Goal: Obtain resource: Download file/media

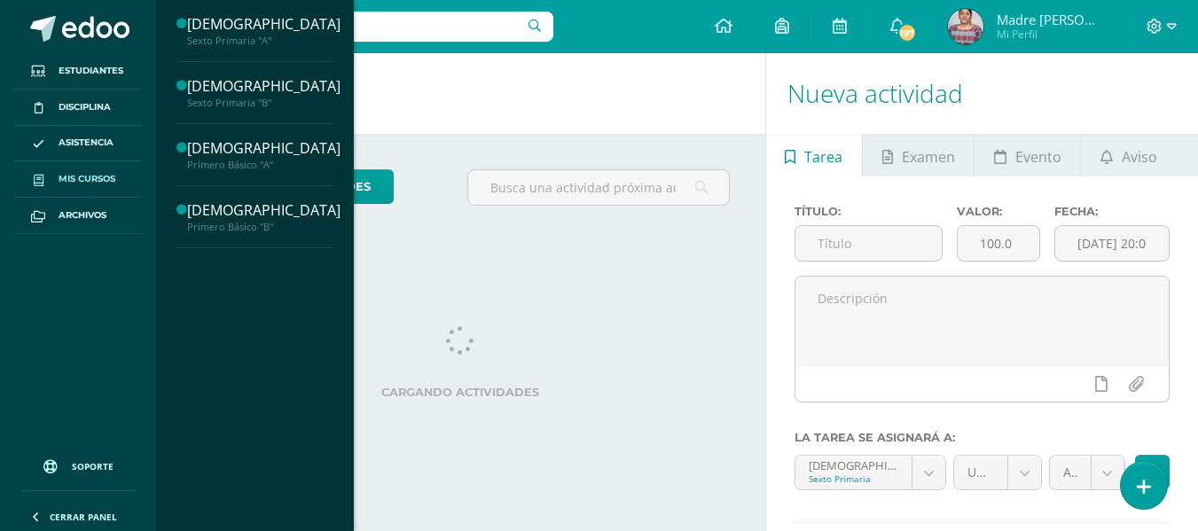
click at [75, 173] on span "Mis cursos" at bounding box center [87, 179] width 57 height 14
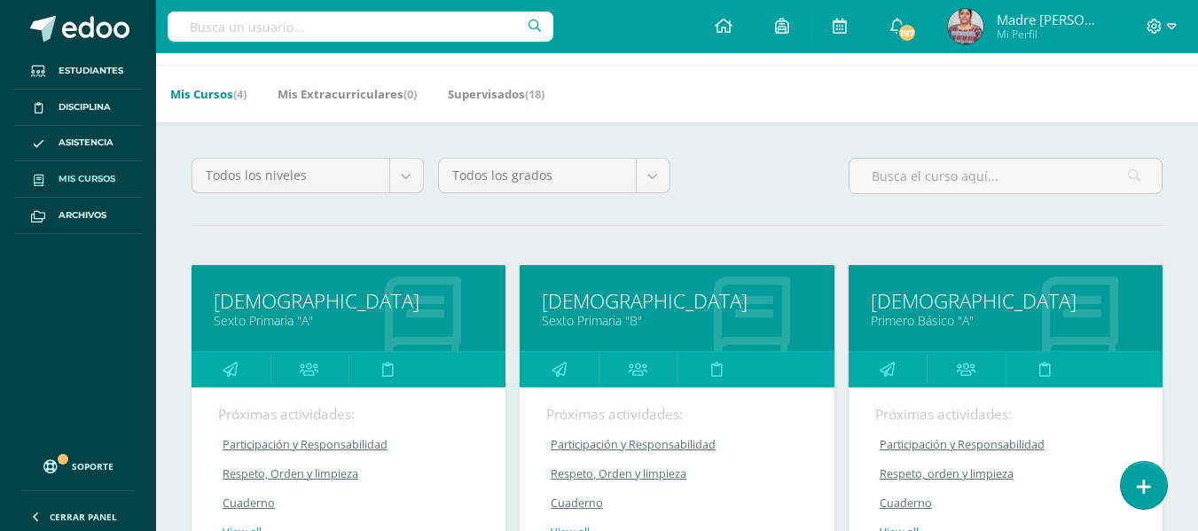
scroll to position [89, 0]
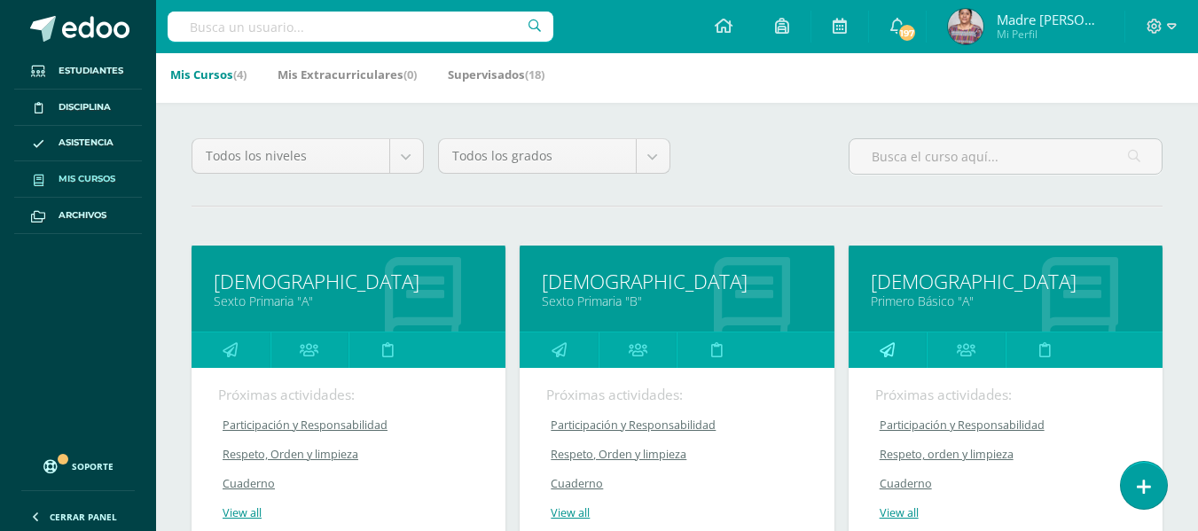
click at [889, 350] on icon at bounding box center [887, 350] width 15 height 35
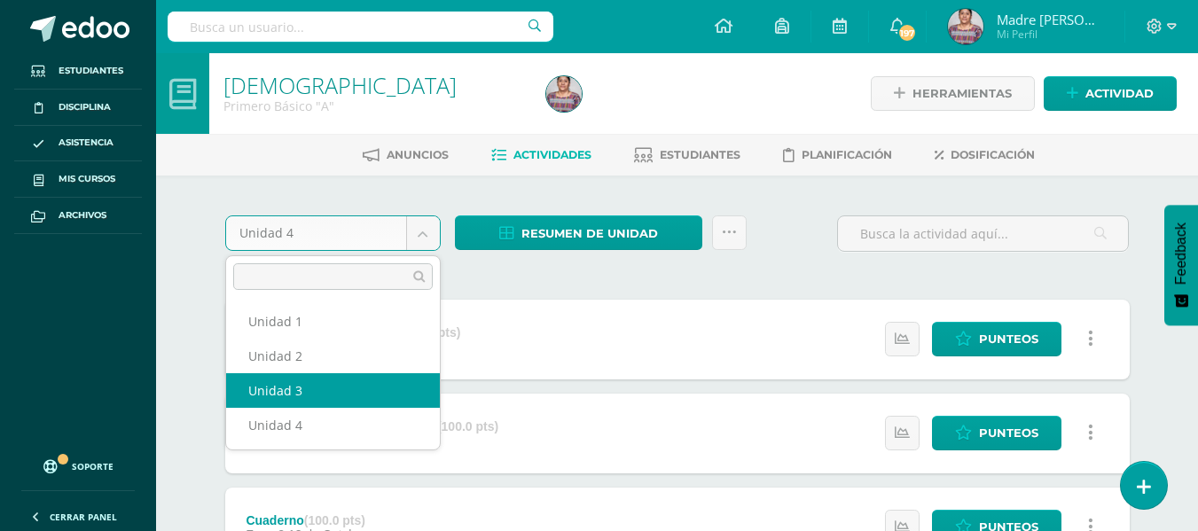
select select "Unidad 3"
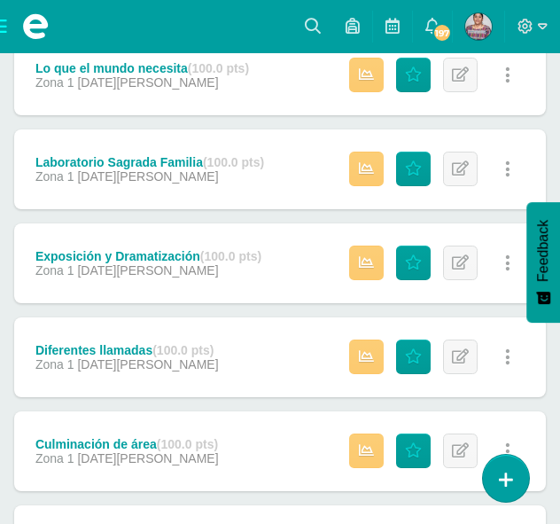
scroll to position [823, 0]
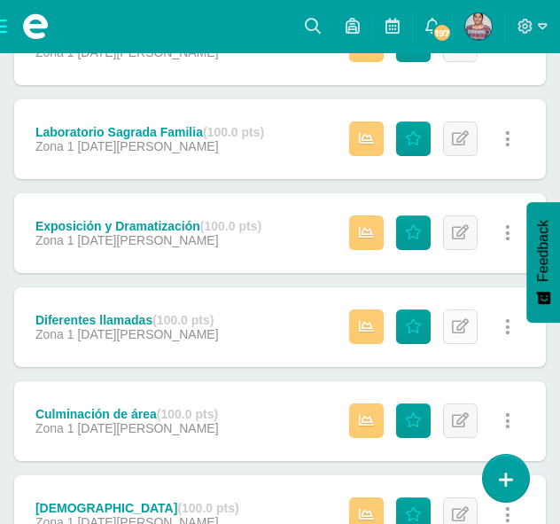
click at [464, 331] on icon at bounding box center [460, 326] width 17 height 15
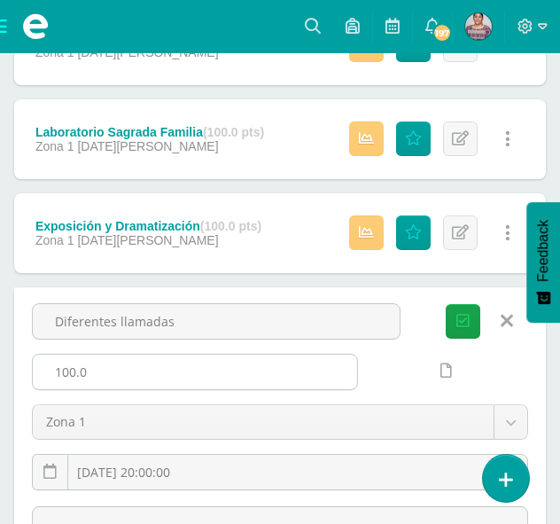
click at [233, 367] on input "100.0" at bounding box center [195, 372] width 325 height 35
type input "1"
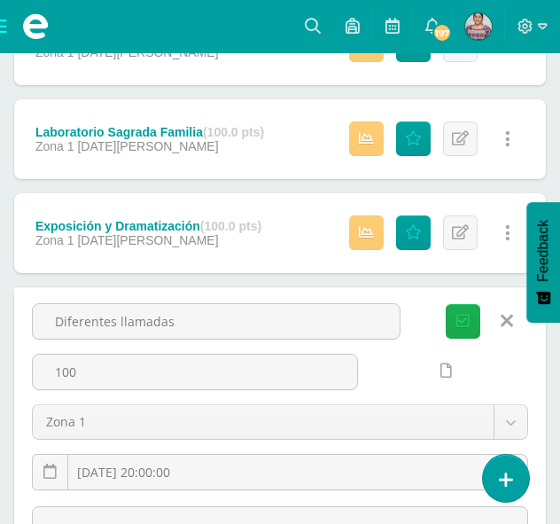
type input "100"
click at [468, 322] on icon "submit" at bounding box center [463, 321] width 13 height 15
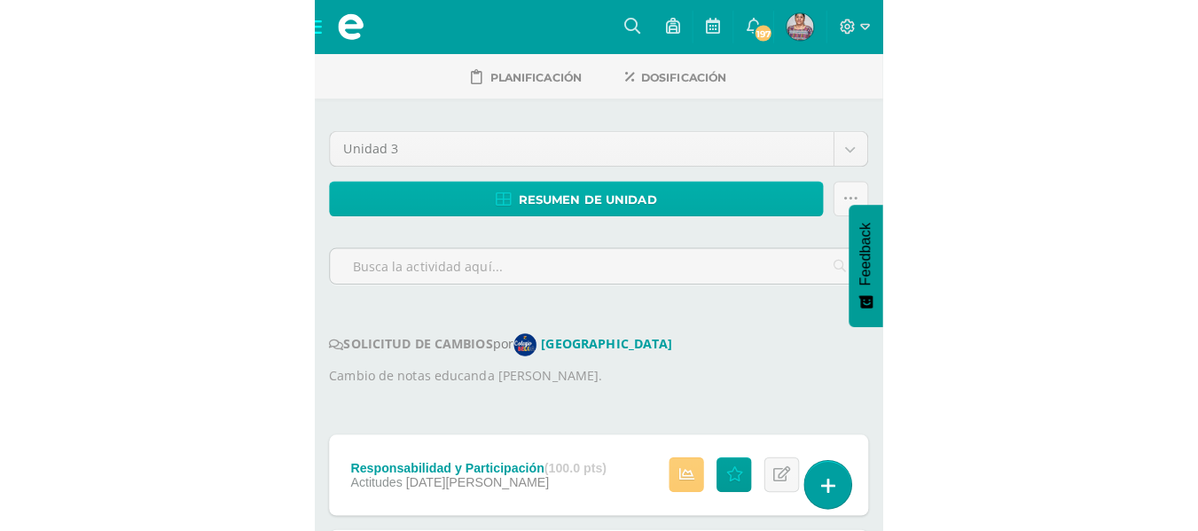
scroll to position [29, 0]
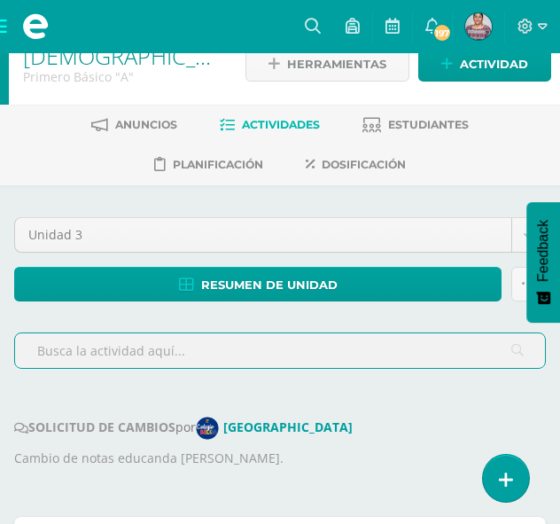
click at [156, 354] on input "text" at bounding box center [280, 350] width 530 height 35
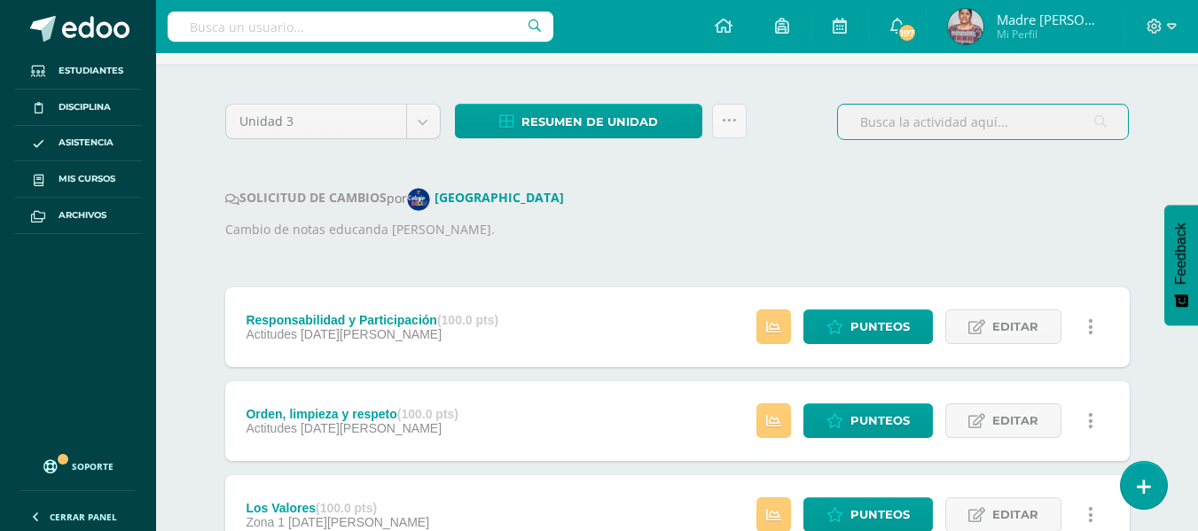
scroll to position [207, 0]
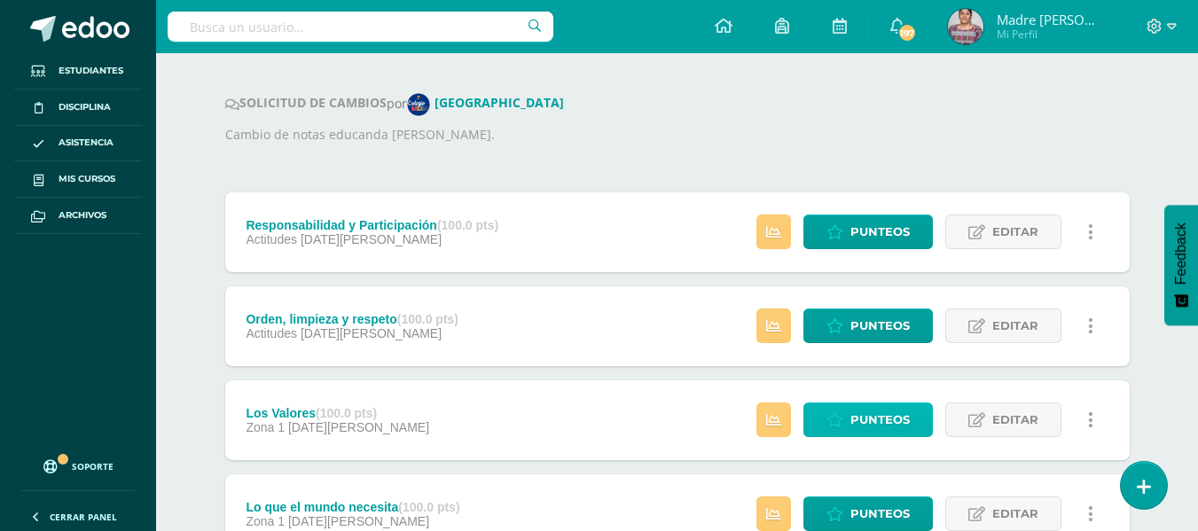
click at [560, 414] on span "Punteos" at bounding box center [879, 419] width 59 height 33
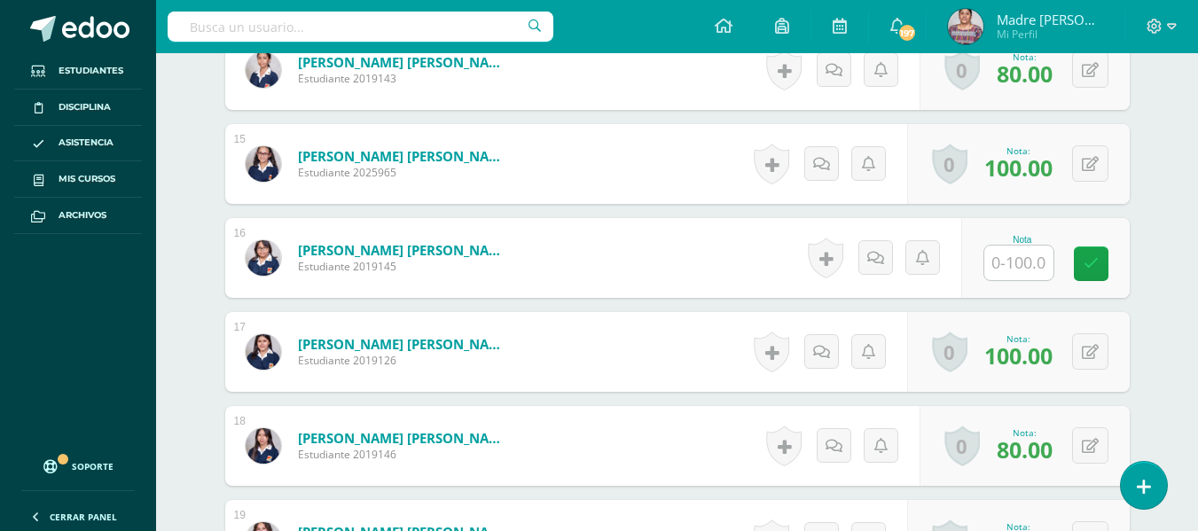
scroll to position [1810, 0]
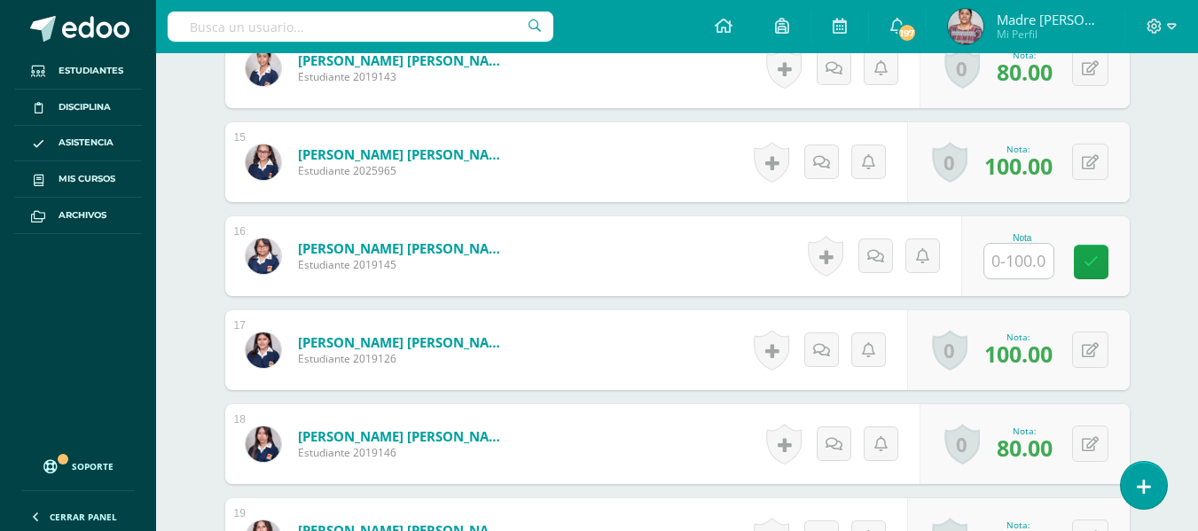
click at [1018, 267] on input "text" at bounding box center [1018, 261] width 69 height 35
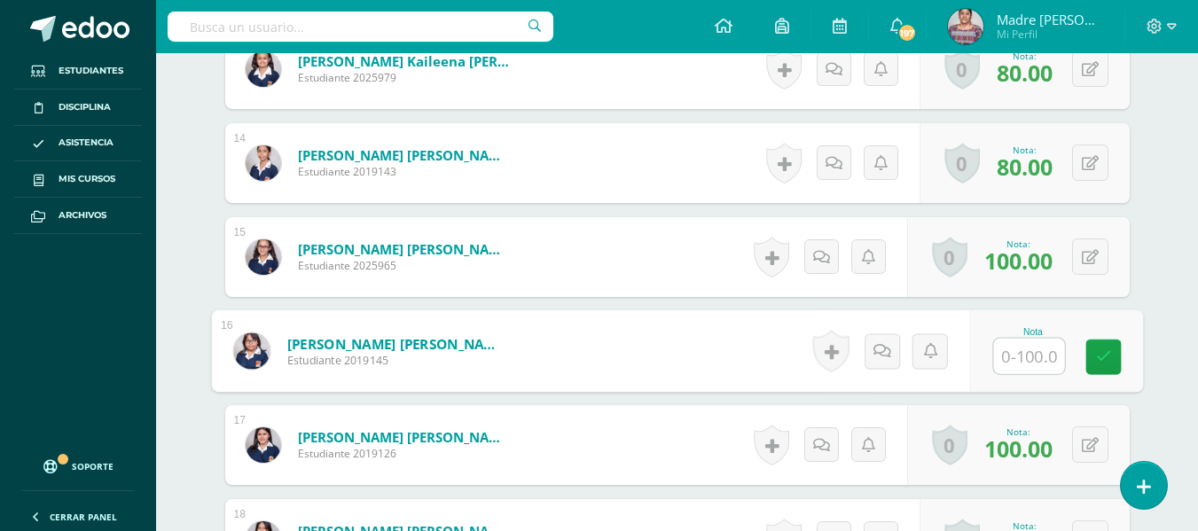
scroll to position [1721, 0]
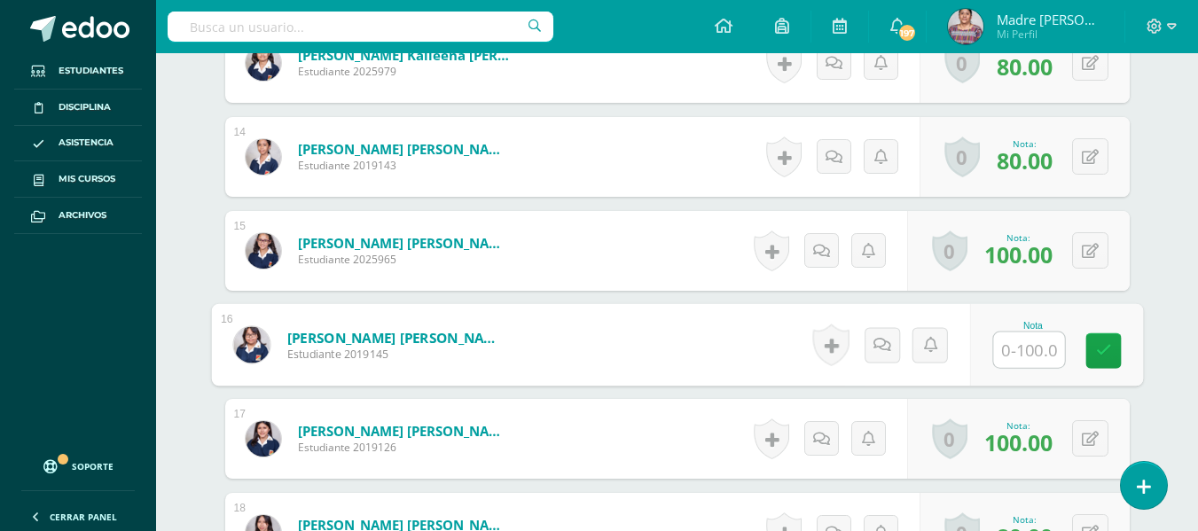
click at [1033, 348] on input "text" at bounding box center [1028, 350] width 71 height 35
type input "100"
click at [1116, 354] on link at bounding box center [1102, 350] width 35 height 35
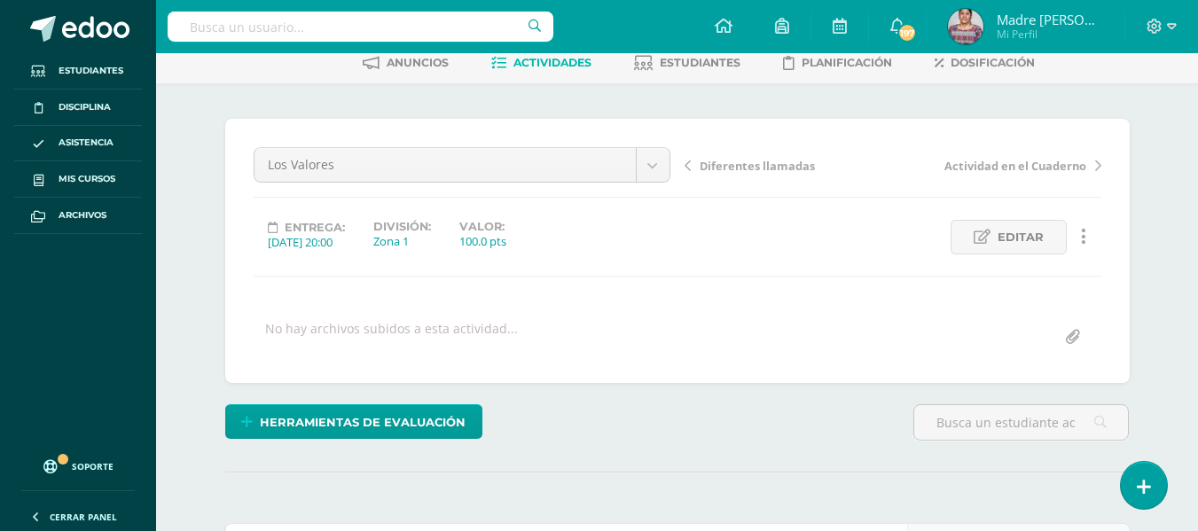
scroll to position [0, 0]
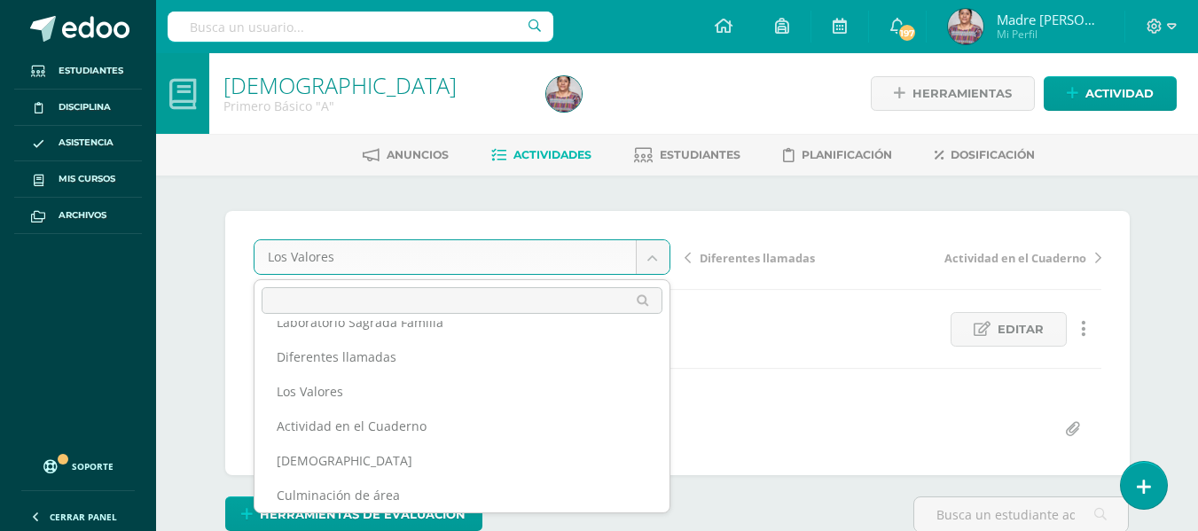
scroll to position [76, 0]
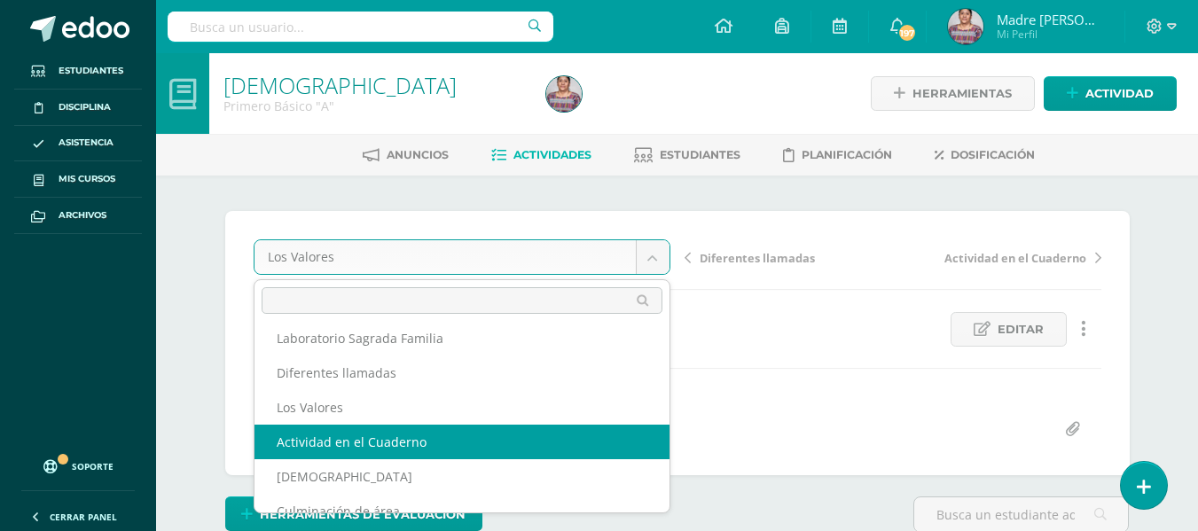
select select "/dashboard/teacher/grade-activity/127153/"
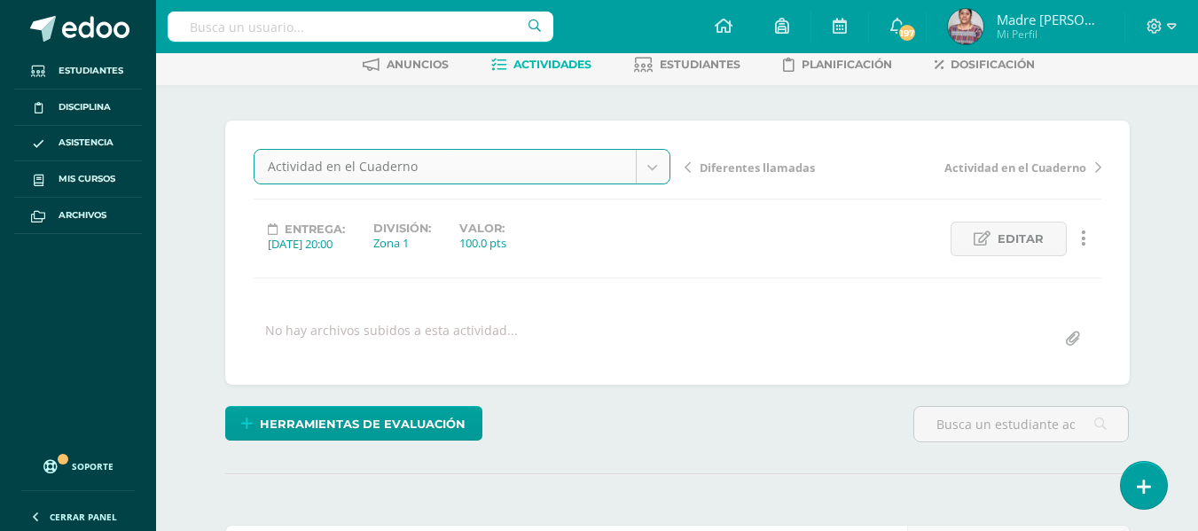
scroll to position [157, 0]
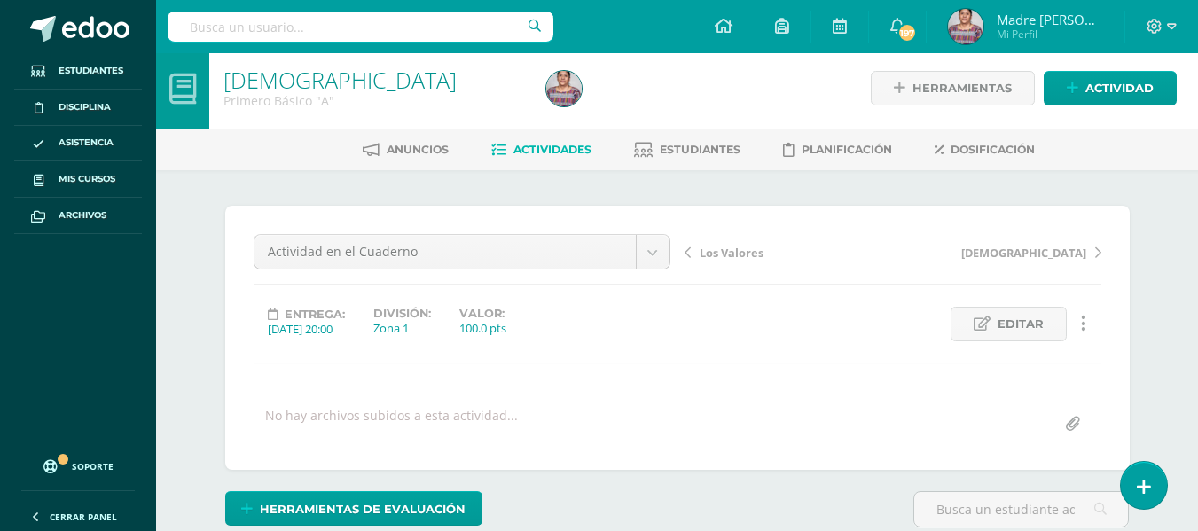
scroll to position [1, 0]
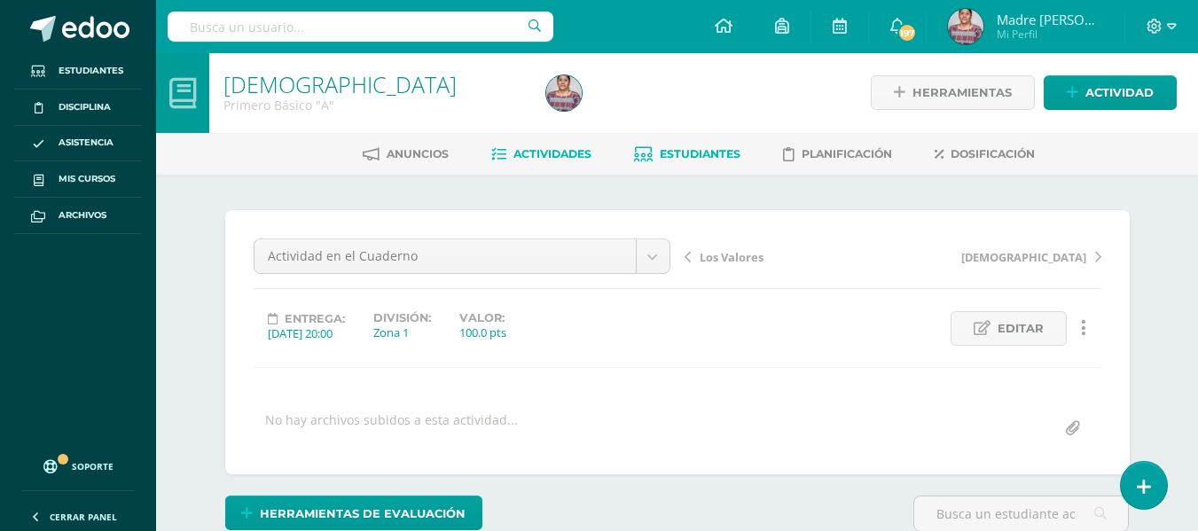
click at [689, 153] on span "Estudiantes" at bounding box center [700, 153] width 81 height 13
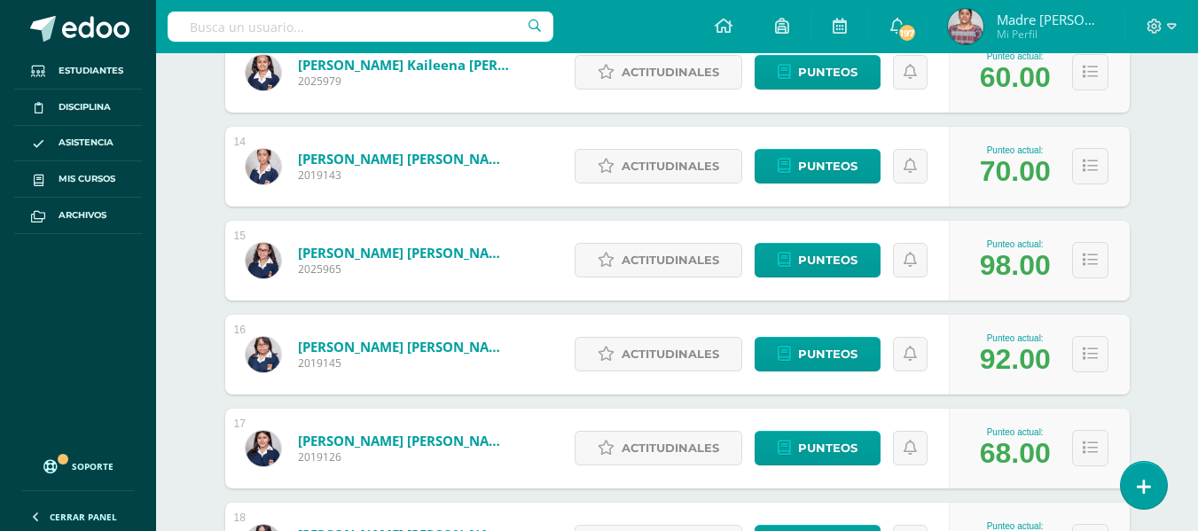
scroll to position [1513, 0]
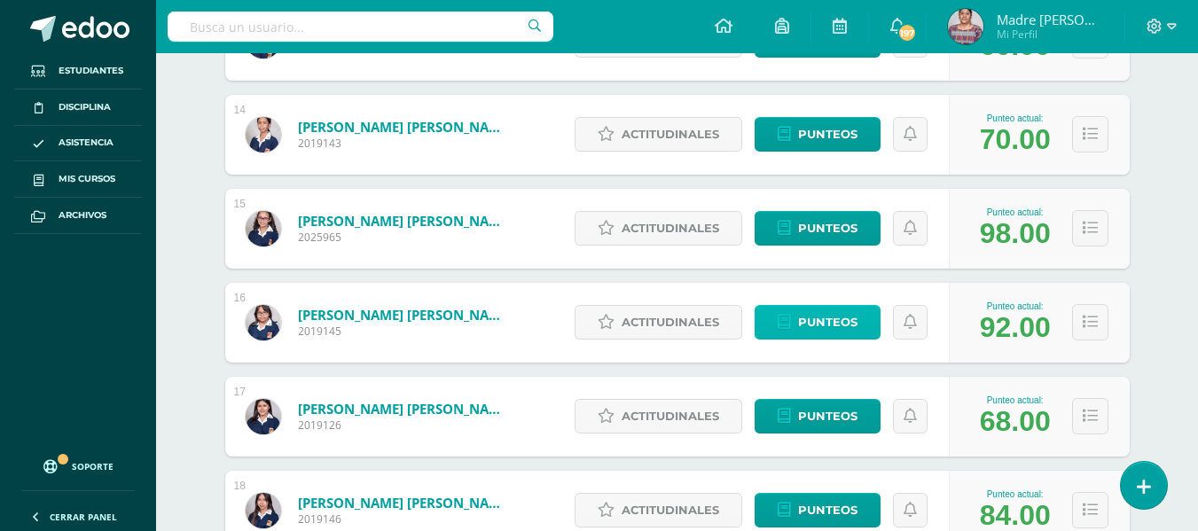
click at [819, 317] on span "Punteos" at bounding box center [827, 322] width 59 height 33
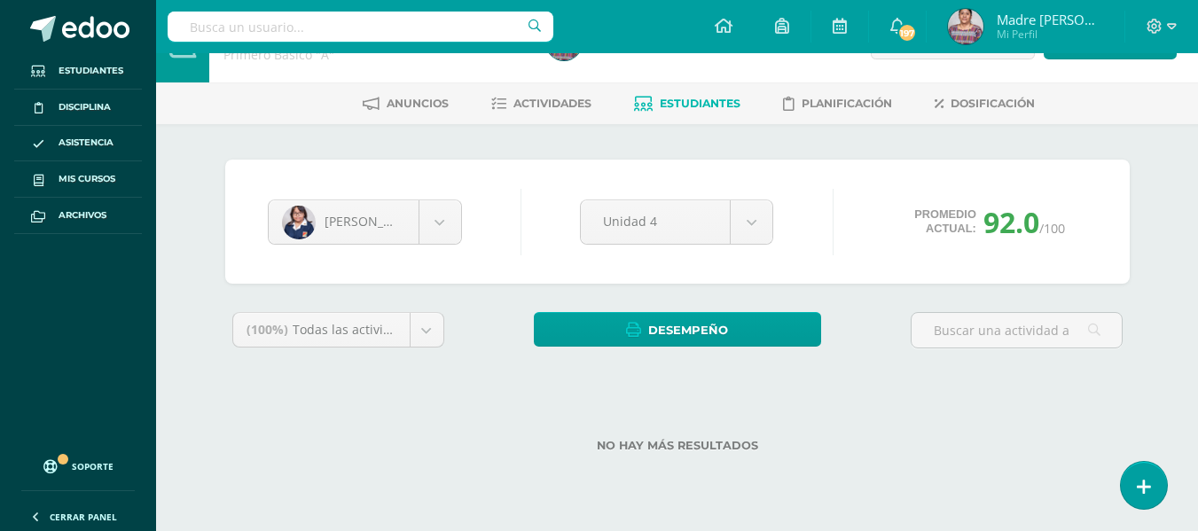
scroll to position [98, 0]
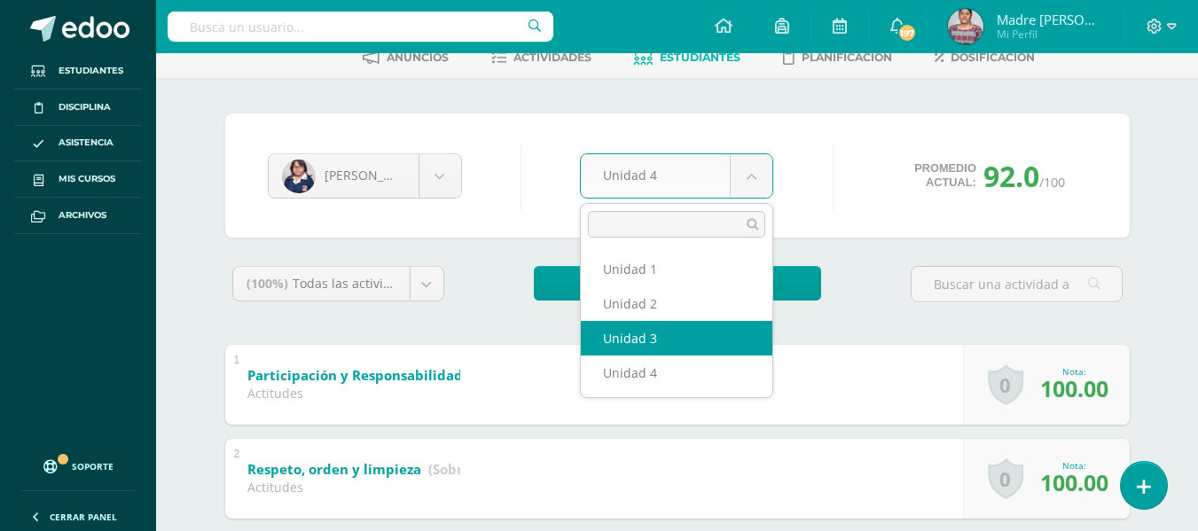
select select "Unidad 3"
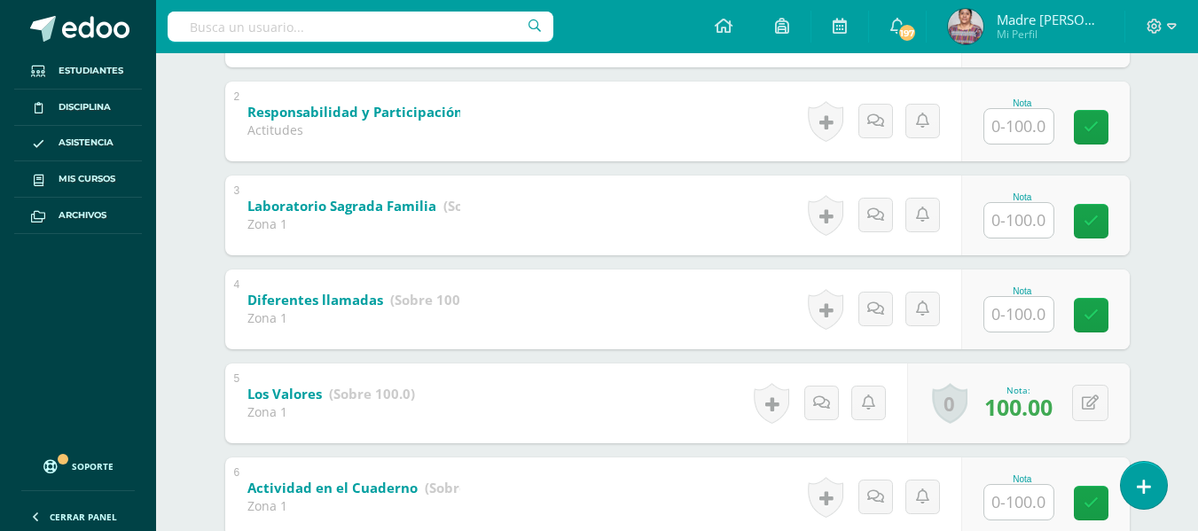
scroll to position [541, 0]
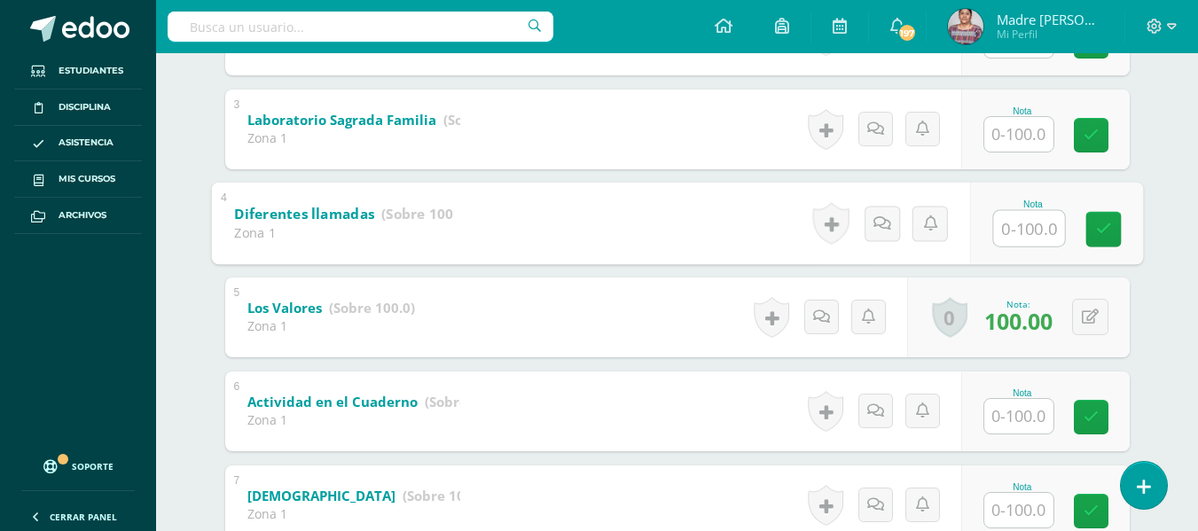
click at [1026, 230] on input "text" at bounding box center [1028, 227] width 71 height 35
type input "100"
click at [1106, 227] on icon at bounding box center [1103, 229] width 16 height 15
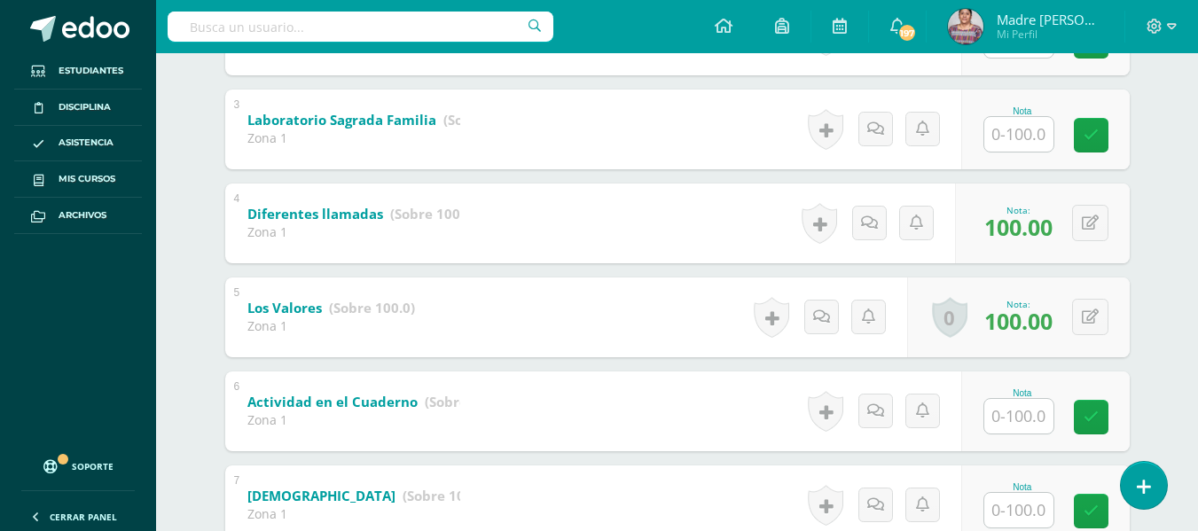
click at [1027, 418] on input "text" at bounding box center [1018, 416] width 69 height 35
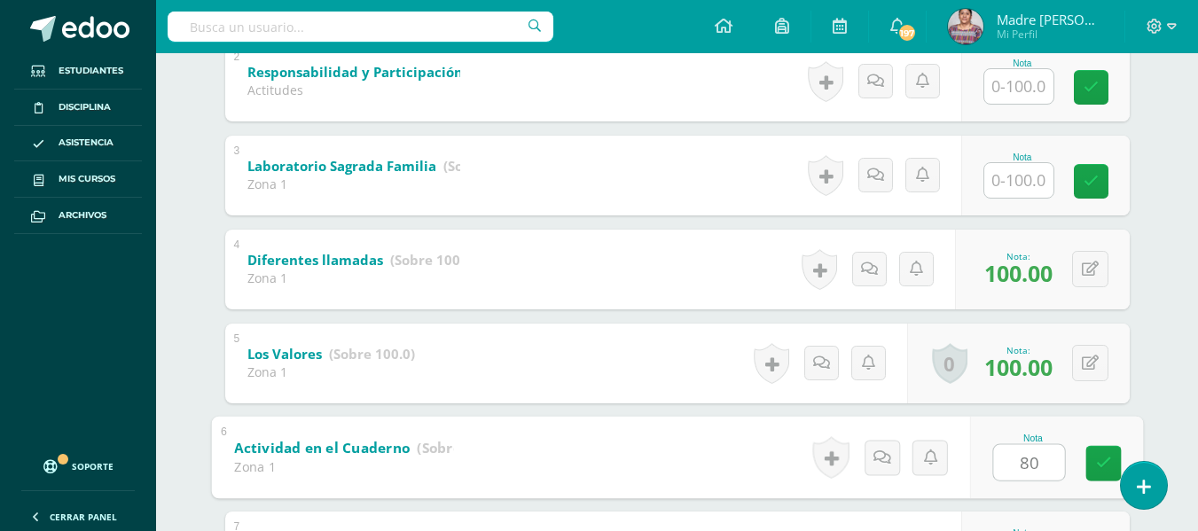
scroll to position [364, 0]
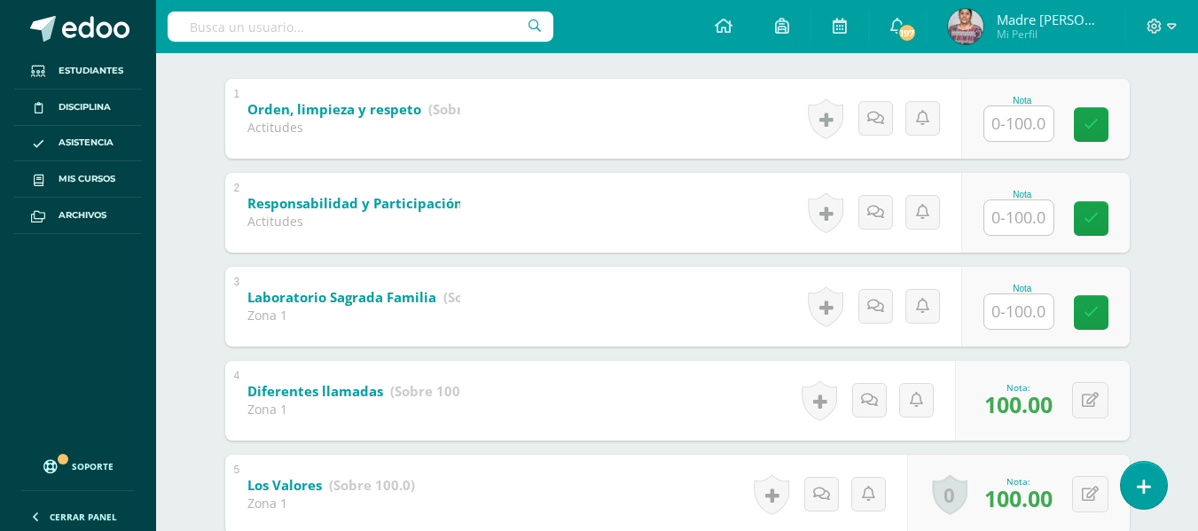
type input "80"
click at [1033, 223] on input "text" at bounding box center [1028, 217] width 71 height 35
type input "100"
click at [1108, 213] on icon at bounding box center [1103, 218] width 16 height 15
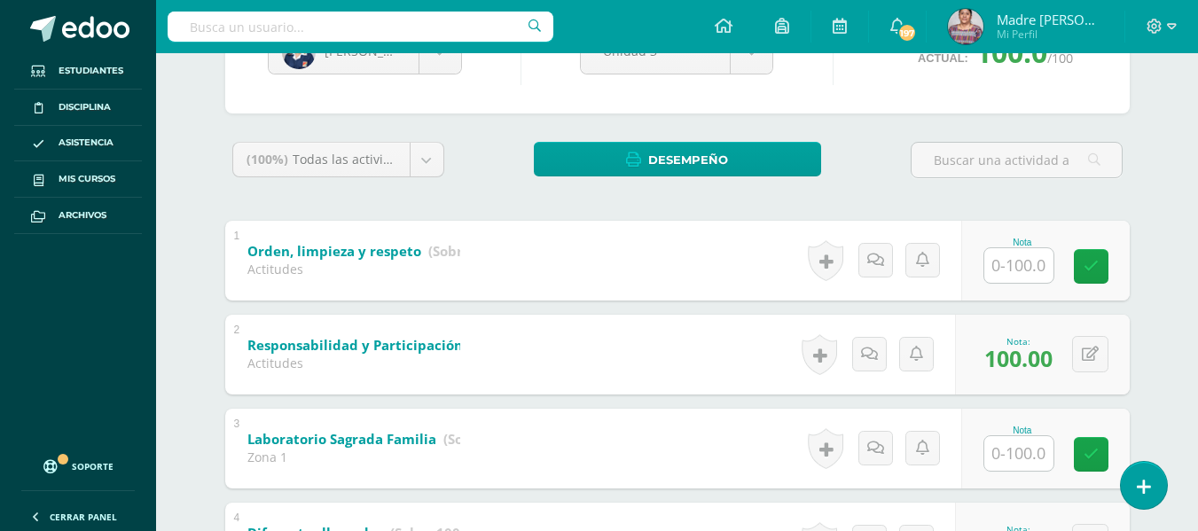
scroll to position [0, 0]
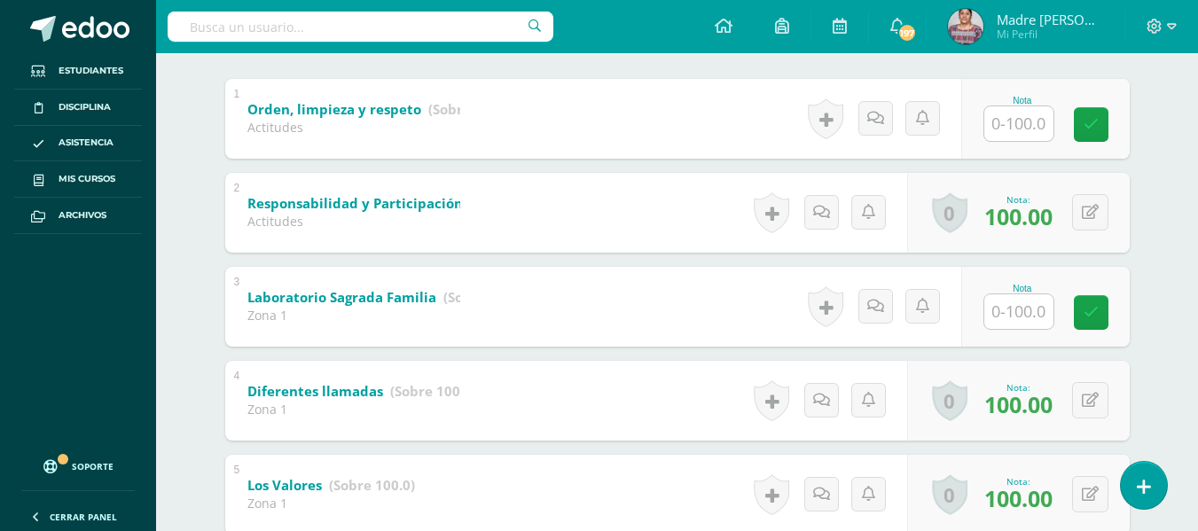
scroll to position [275, 0]
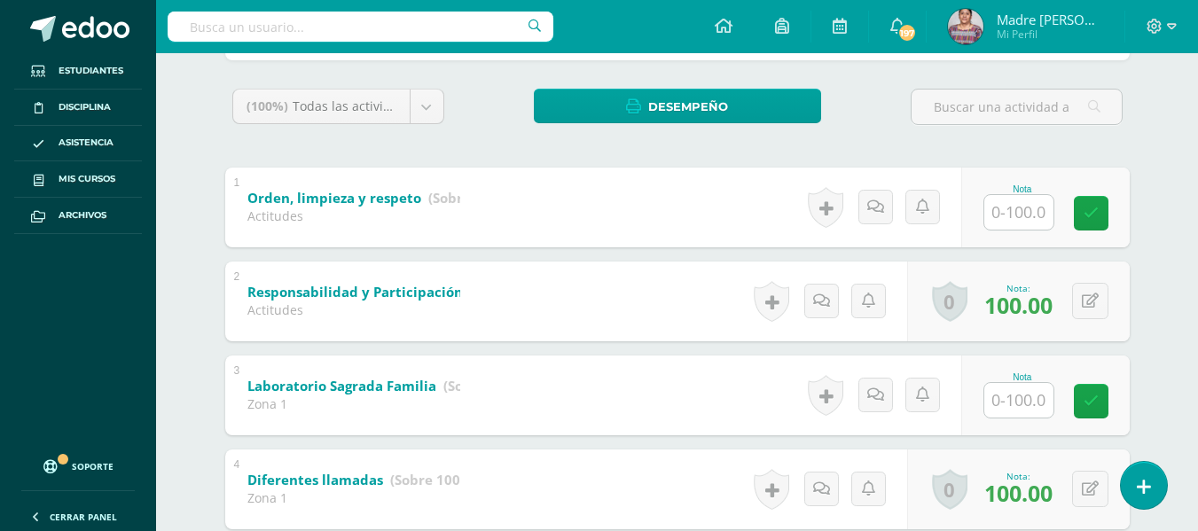
click at [1012, 215] on input "text" at bounding box center [1018, 212] width 69 height 35
click at [1102, 211] on icon at bounding box center [1103, 213] width 16 height 15
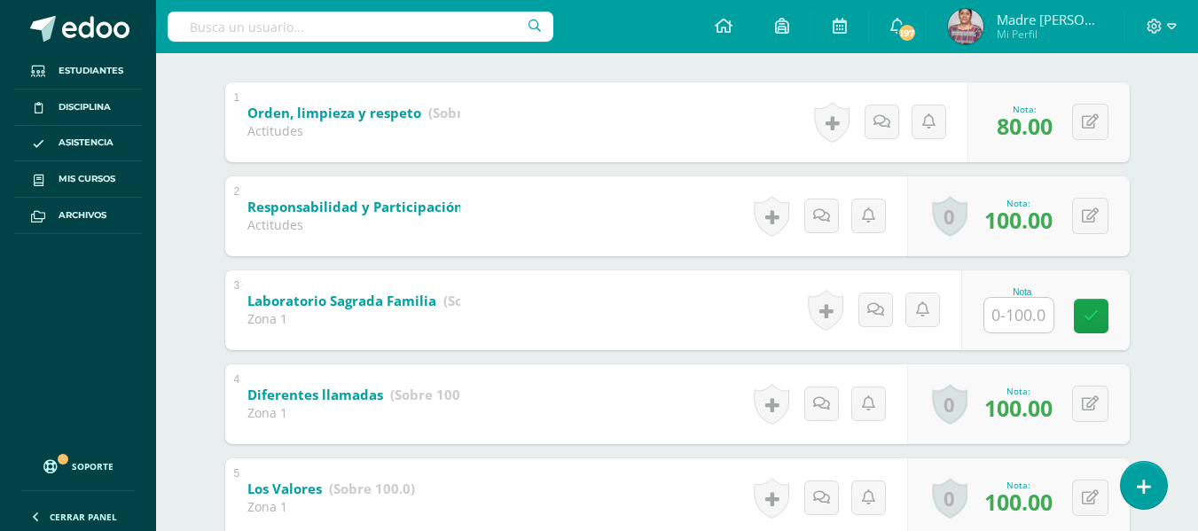
scroll to position [68, 0]
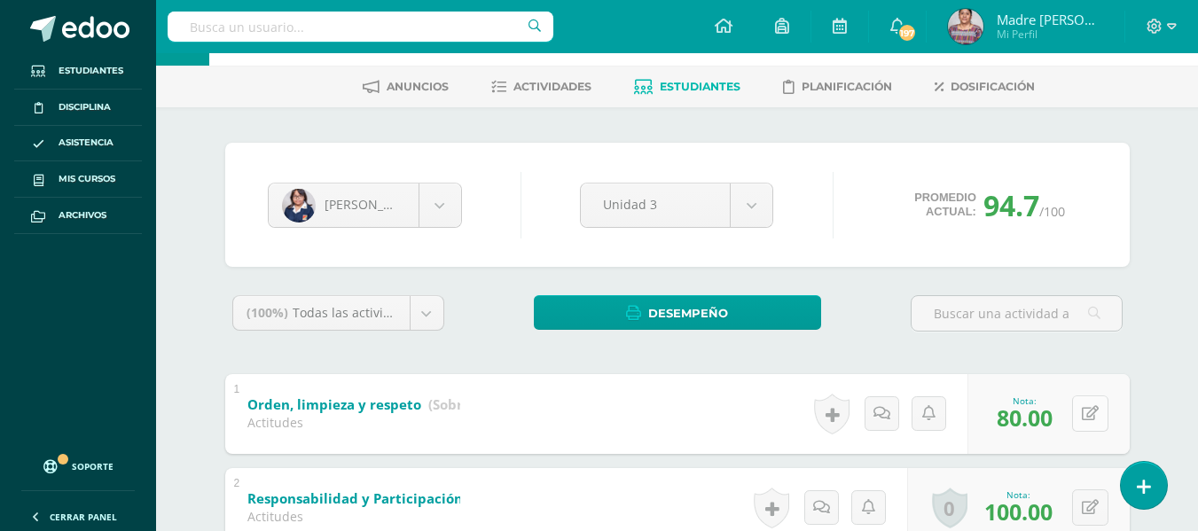
click at [1091, 414] on button at bounding box center [1090, 413] width 36 height 36
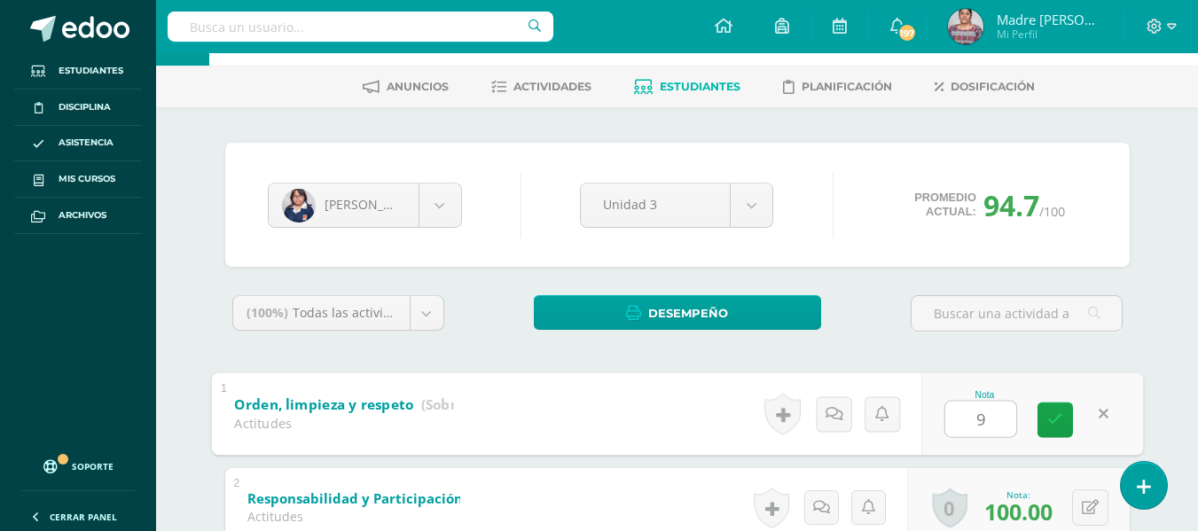
type input "90"
click at [1065, 417] on link at bounding box center [1055, 419] width 35 height 35
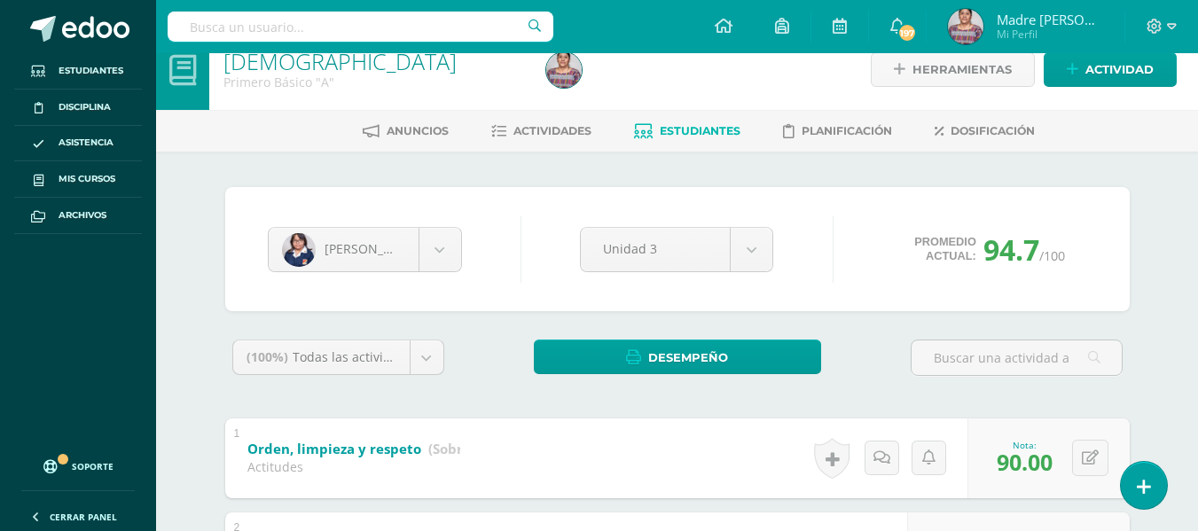
scroll to position [0, 0]
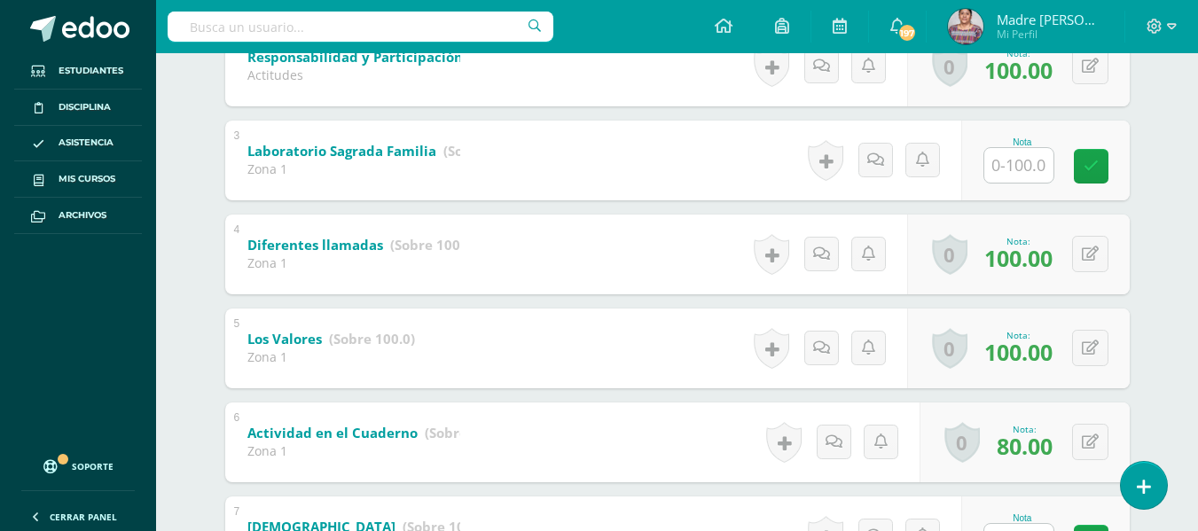
scroll to position [541, 0]
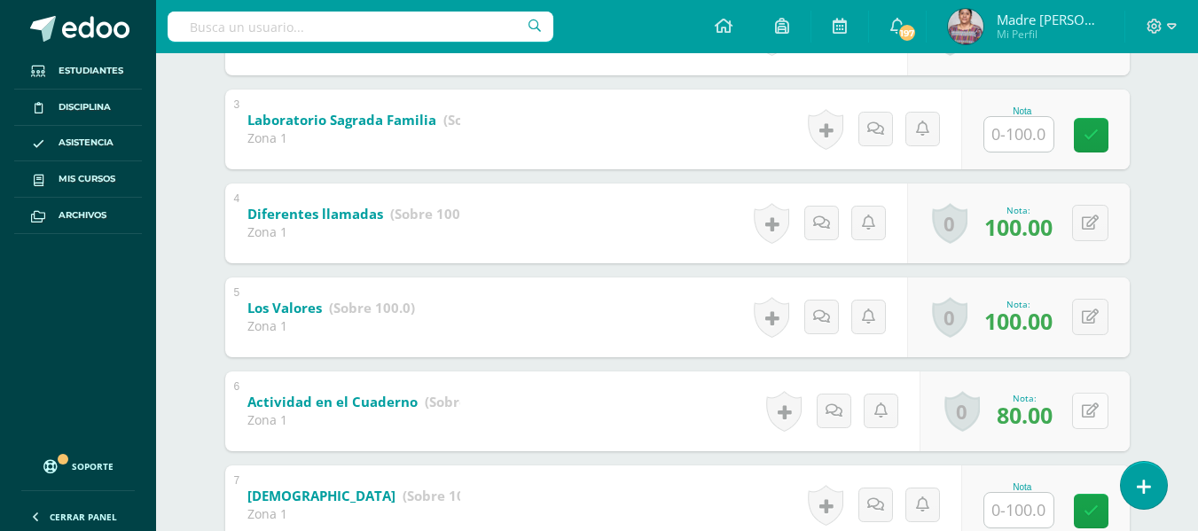
click at [1089, 419] on button at bounding box center [1090, 411] width 36 height 36
type input "90"
click at [1058, 419] on icon at bounding box center [1055, 417] width 16 height 15
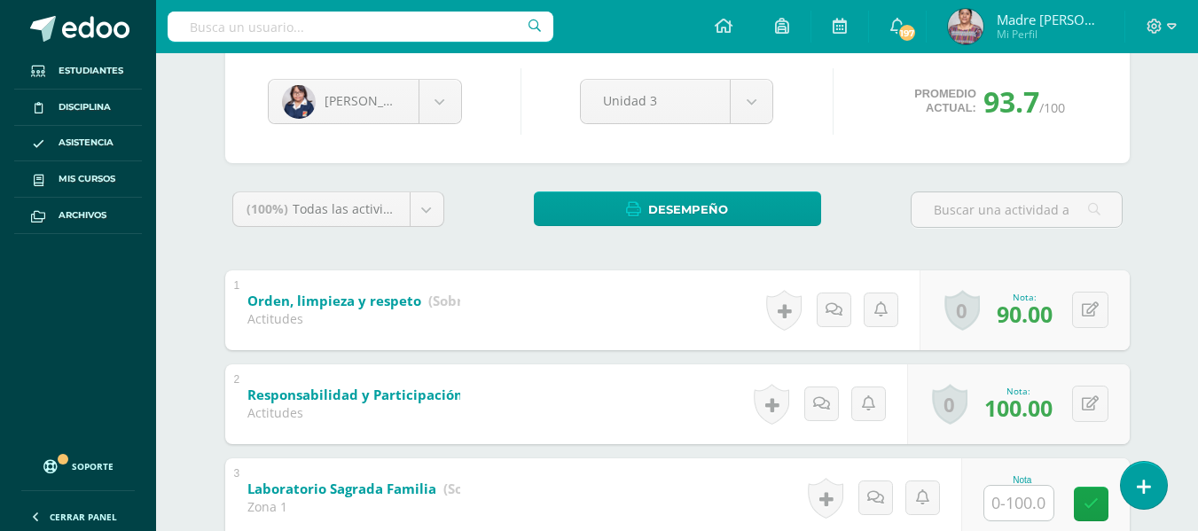
scroll to position [0, 0]
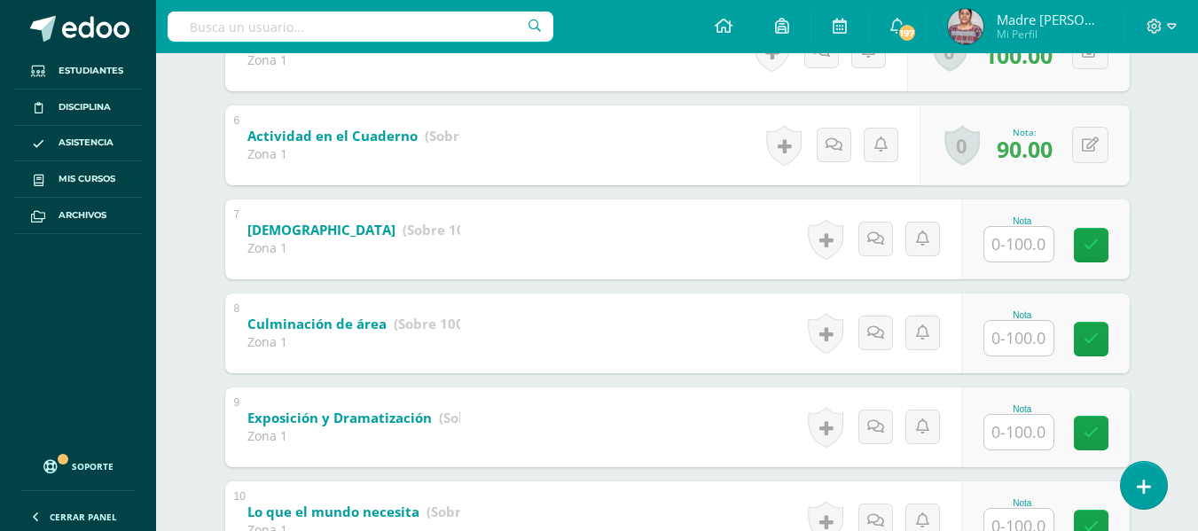
scroll to position [896, 0]
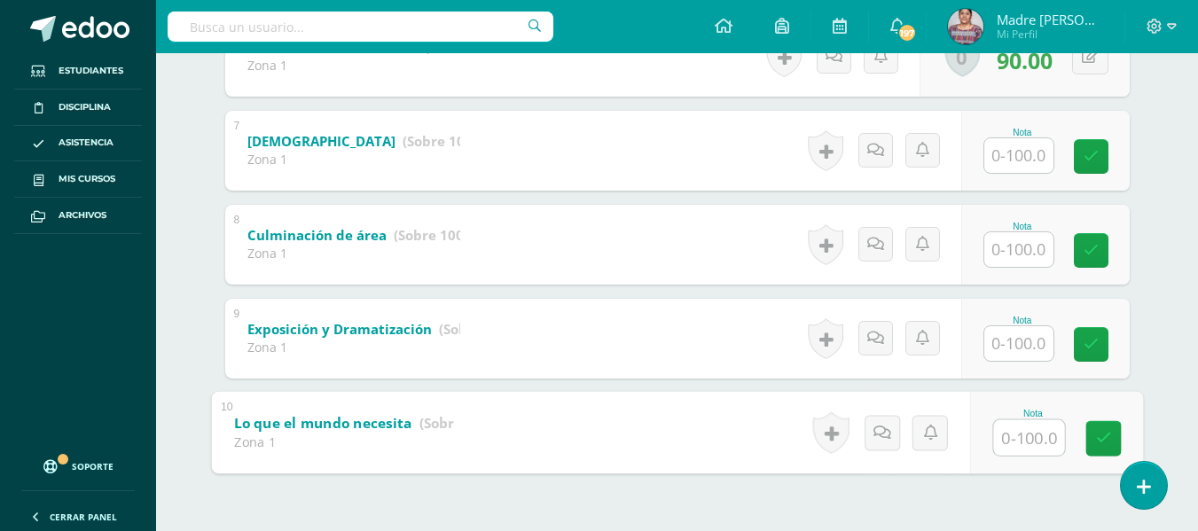
click at [1011, 435] on input "text" at bounding box center [1028, 436] width 71 height 35
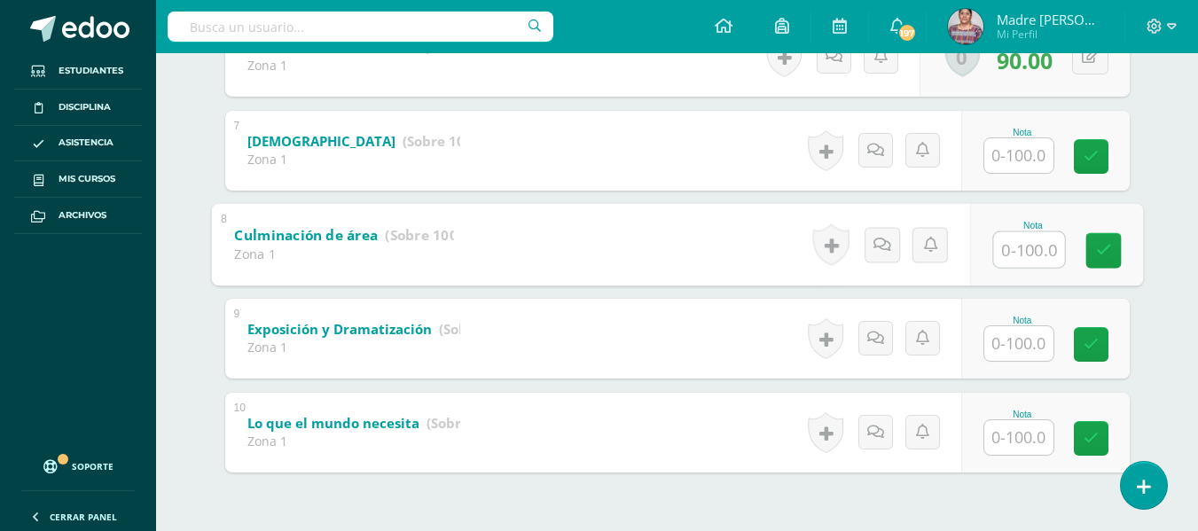
click at [1022, 246] on input "text" at bounding box center [1028, 248] width 71 height 35
type input "90"
click at [1100, 254] on icon at bounding box center [1103, 250] width 16 height 15
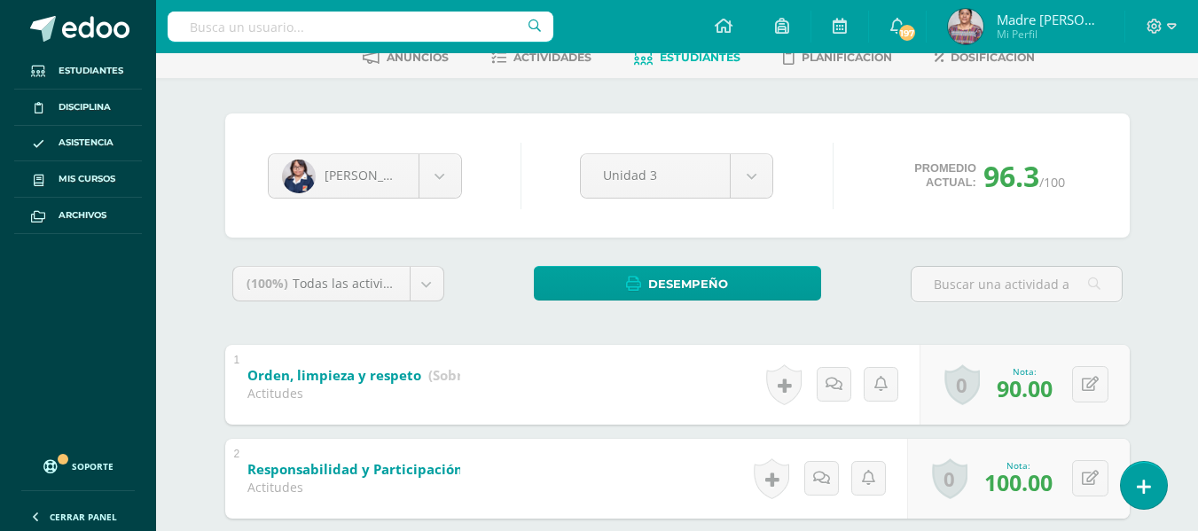
scroll to position [0, 0]
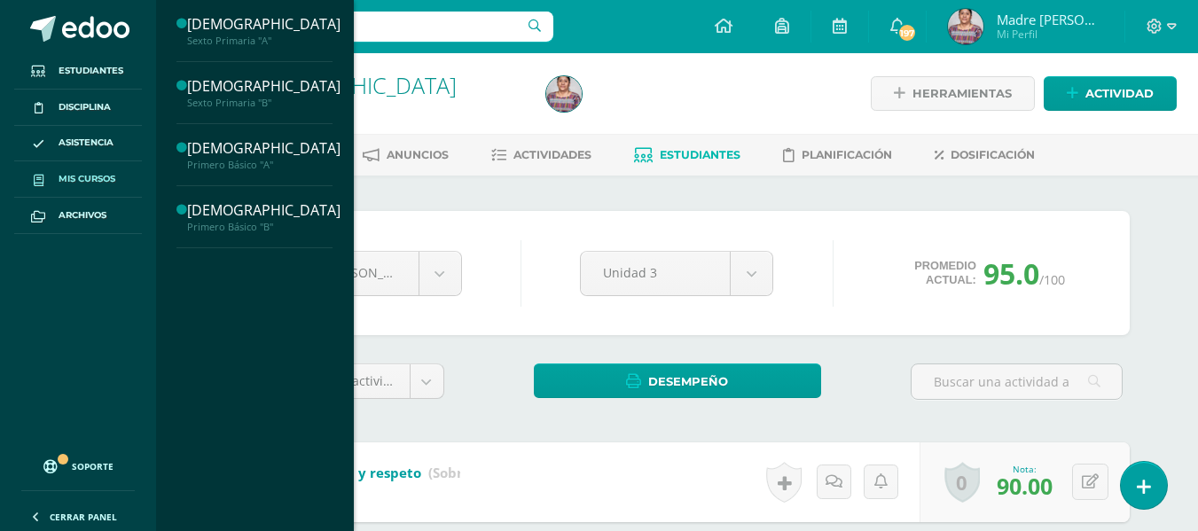
click at [77, 178] on span "Mis cursos" at bounding box center [87, 179] width 57 height 14
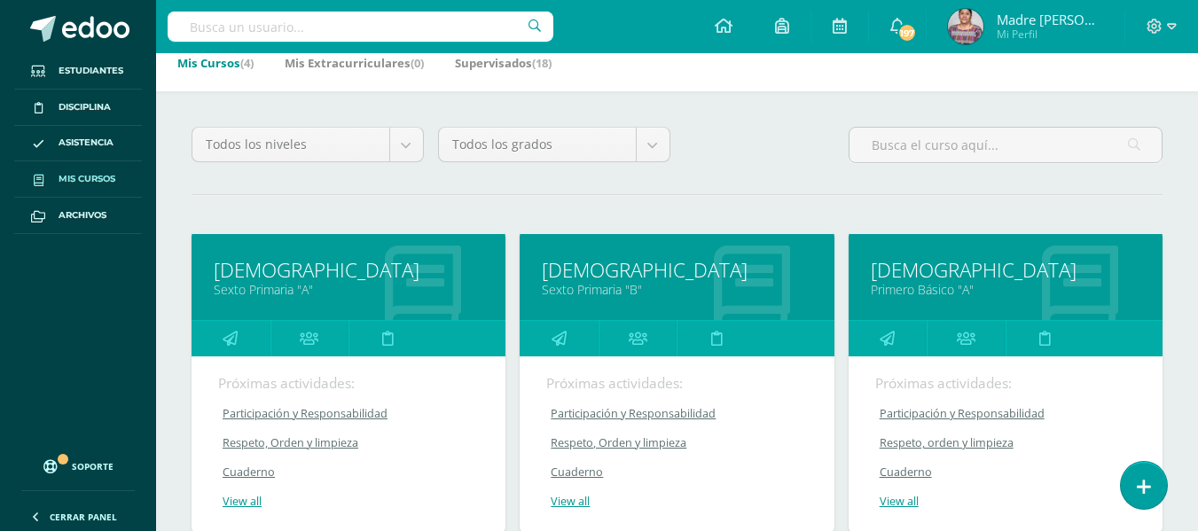
scroll to position [177, 0]
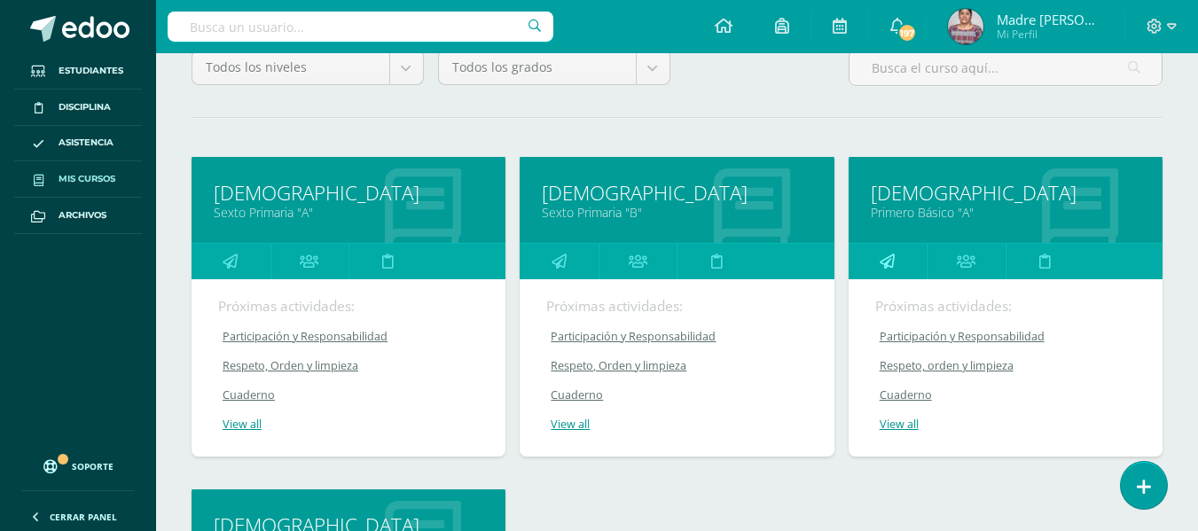
click at [887, 254] on icon at bounding box center [887, 261] width 15 height 35
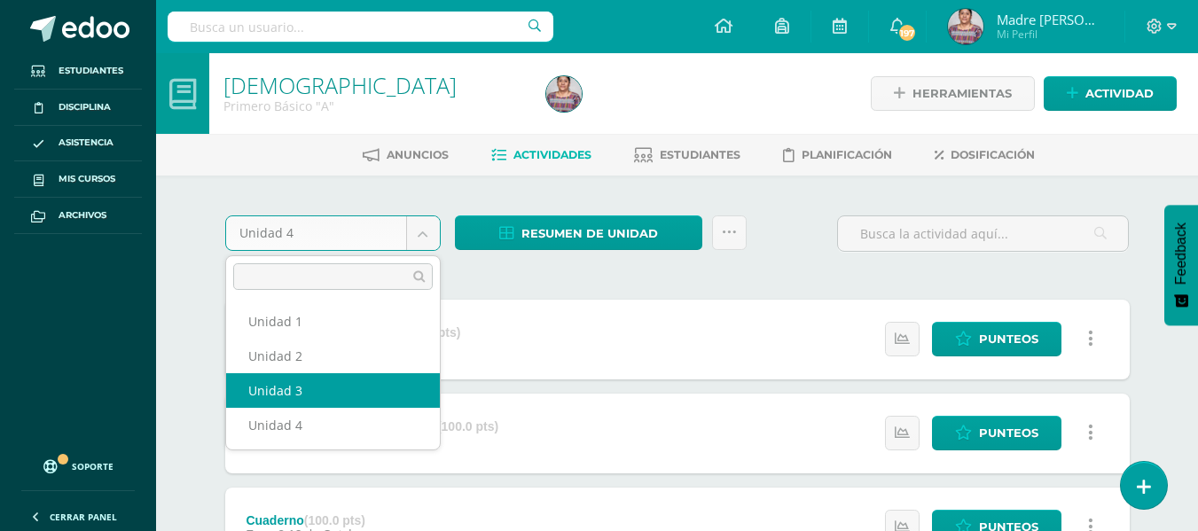
select select "Unidad 3"
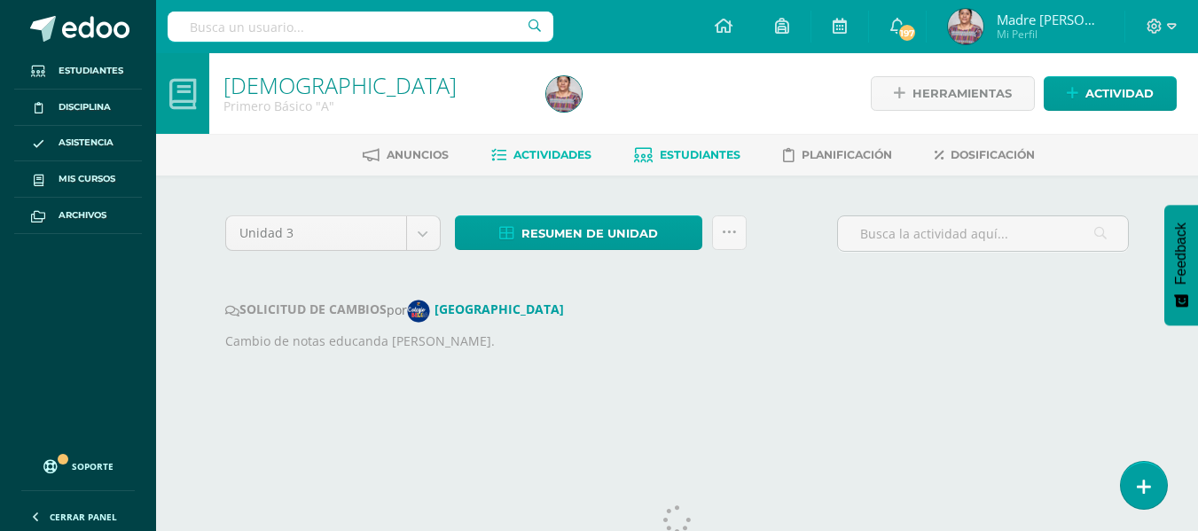
click at [679, 157] on span "Estudiantes" at bounding box center [700, 154] width 81 height 13
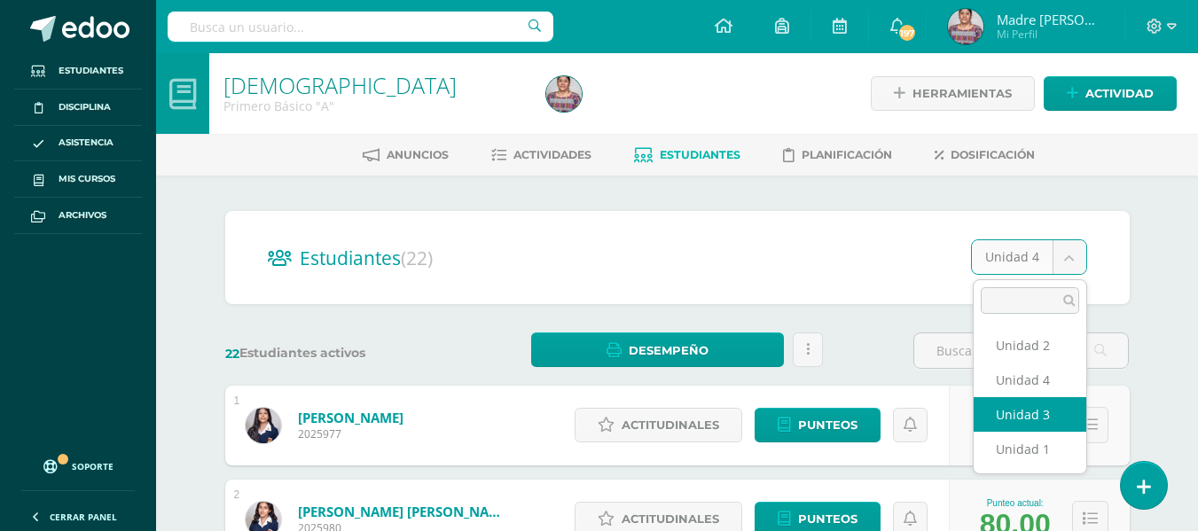
select select "/dashboard/teacher/section/3704/students/?unit=116001"
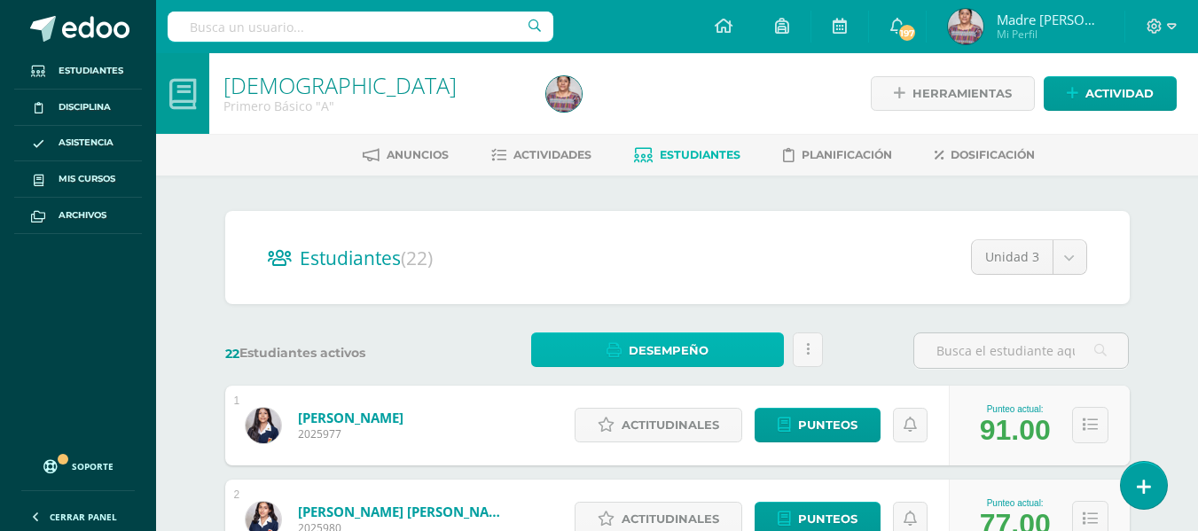
click at [646, 349] on span "Desempeño" at bounding box center [669, 350] width 80 height 33
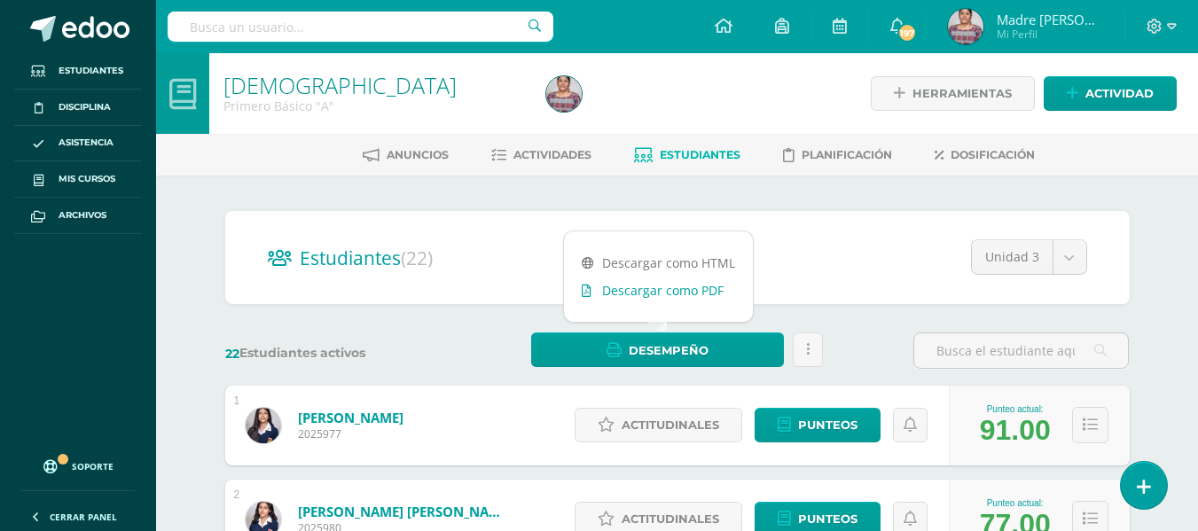
click at [649, 291] on link "Descargar como PDF" at bounding box center [658, 290] width 189 height 27
click at [517, 153] on span "Actividades" at bounding box center [552, 154] width 78 height 13
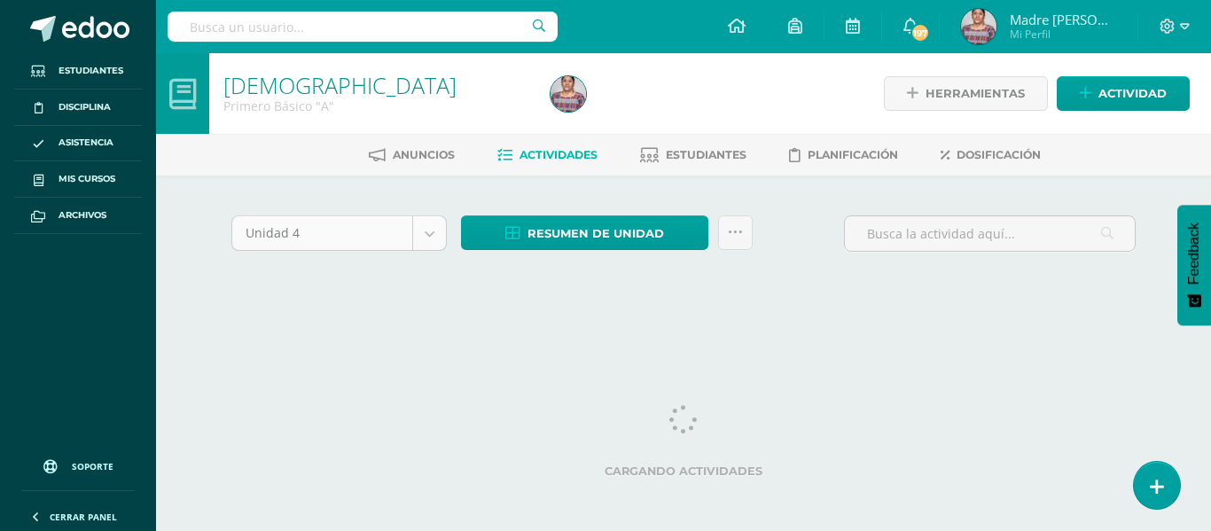
click at [424, 237] on body "Estudiantes Disciplina Asistencia Mis cursos Archivos Soporte Ayuda Reportar un…" at bounding box center [605, 167] width 1211 height 335
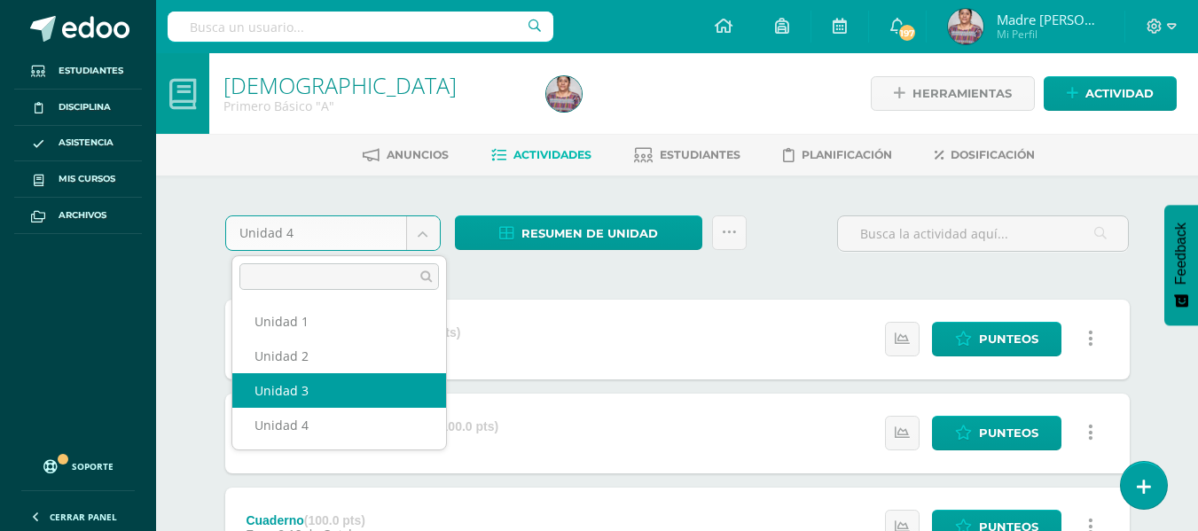
select select "Unidad 3"
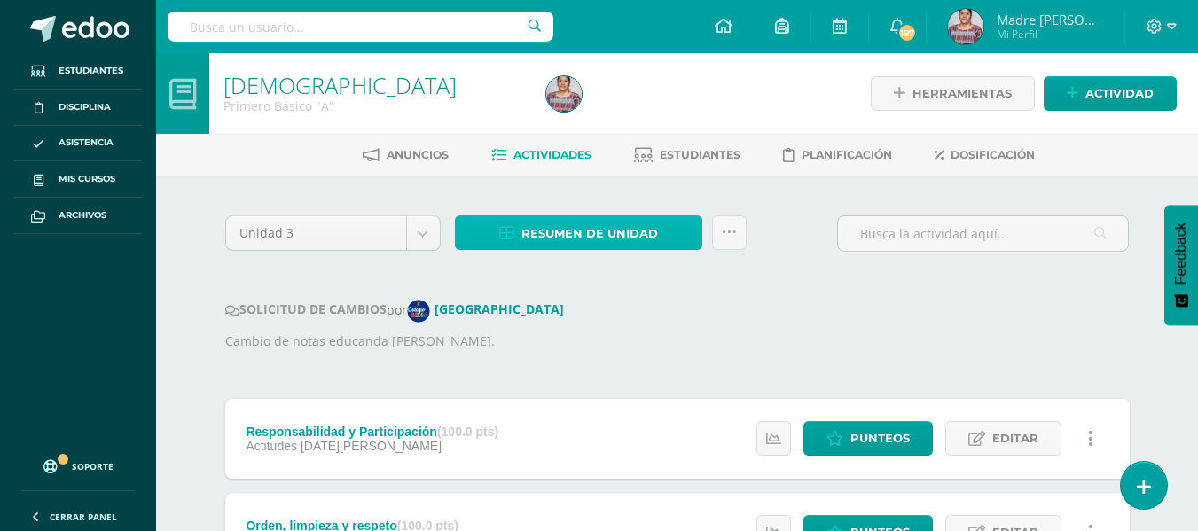
click at [552, 237] on span "Resumen de unidad" at bounding box center [589, 233] width 137 height 33
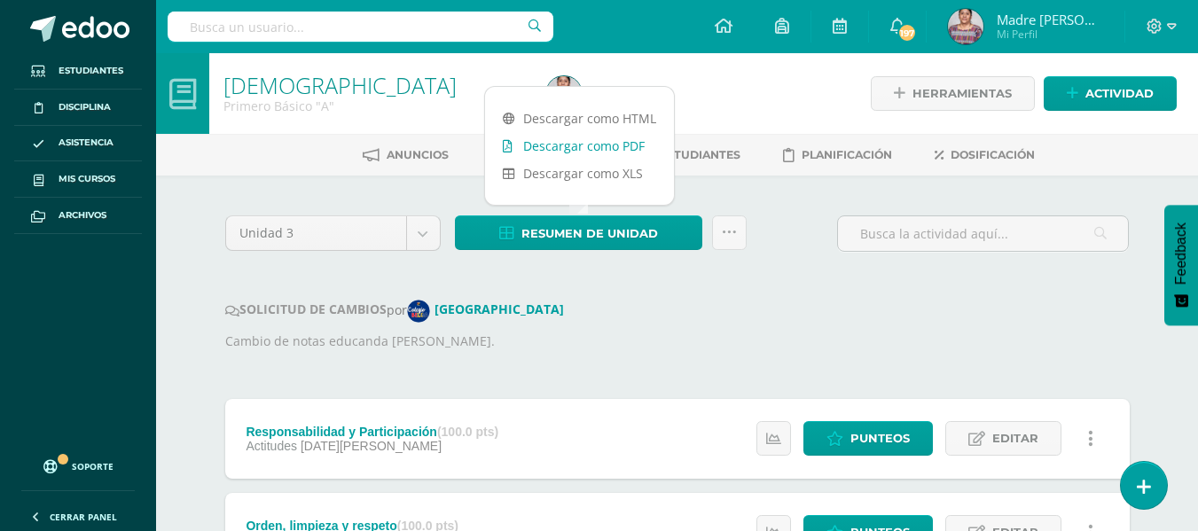
click at [551, 146] on link "Descargar como PDF" at bounding box center [579, 145] width 189 height 27
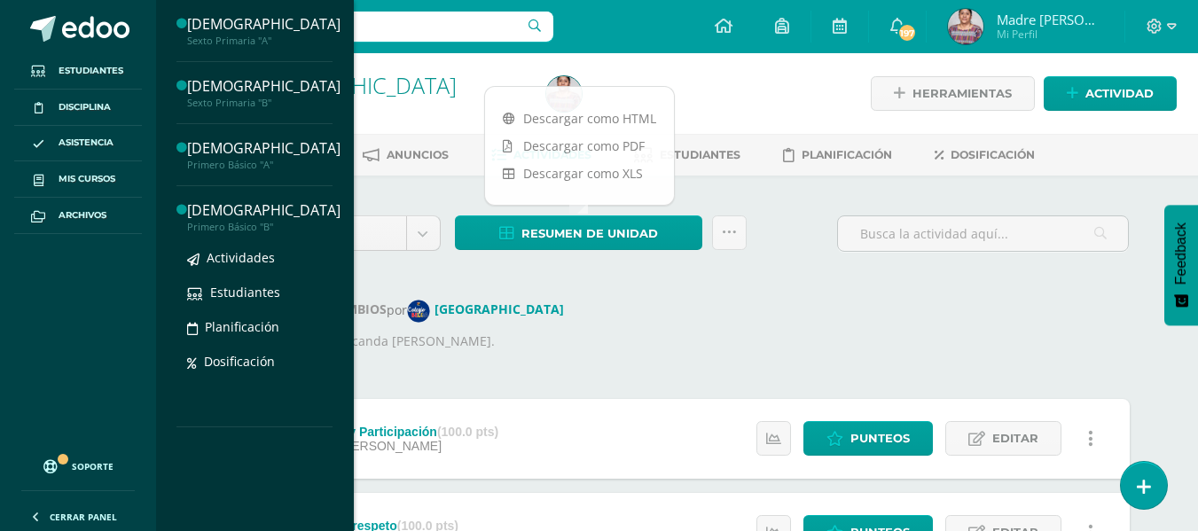
click at [255, 223] on div "Primero Básico "B"" at bounding box center [263, 227] width 153 height 12
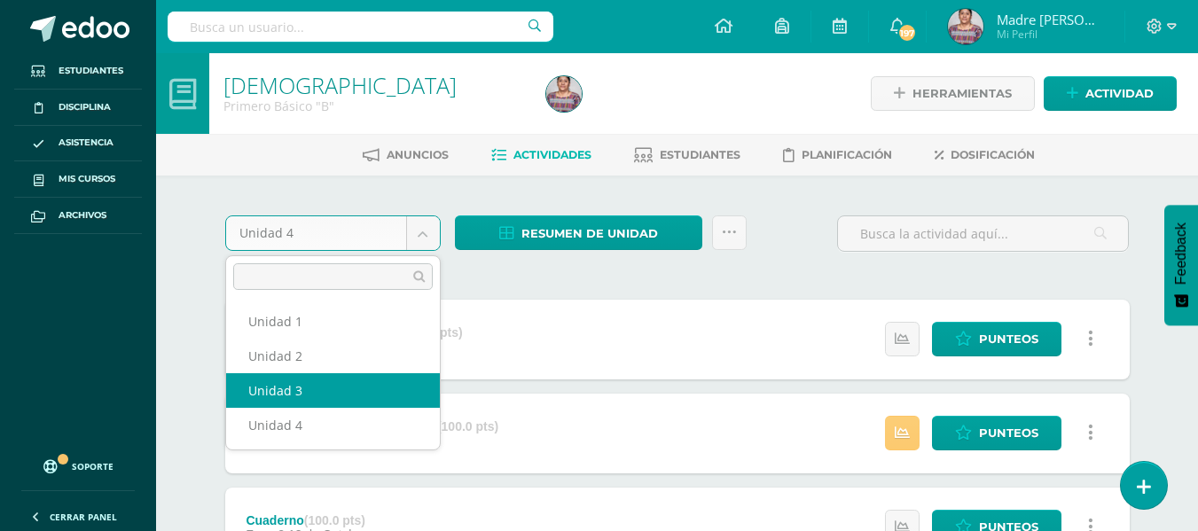
select select "Unidad 3"
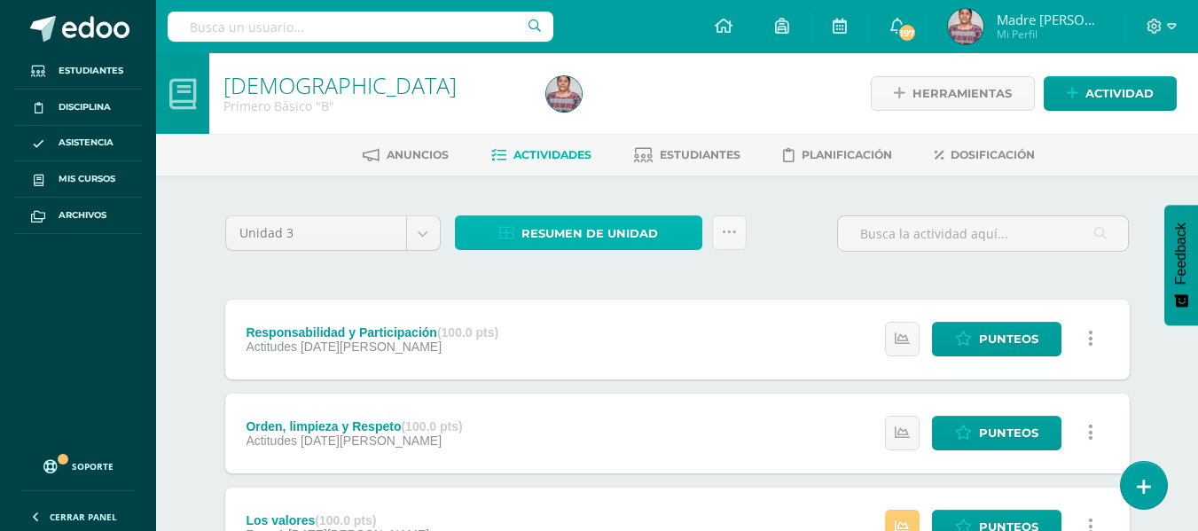
click at [561, 231] on span "Resumen de unidad" at bounding box center [589, 233] width 137 height 33
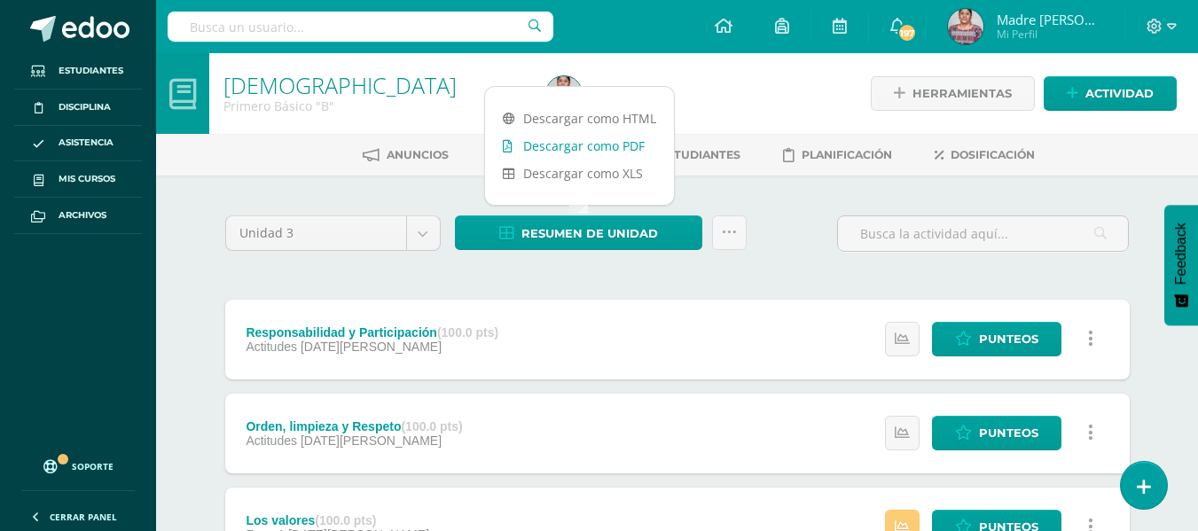
click at [540, 140] on link "Descargar como PDF" at bounding box center [579, 145] width 189 height 27
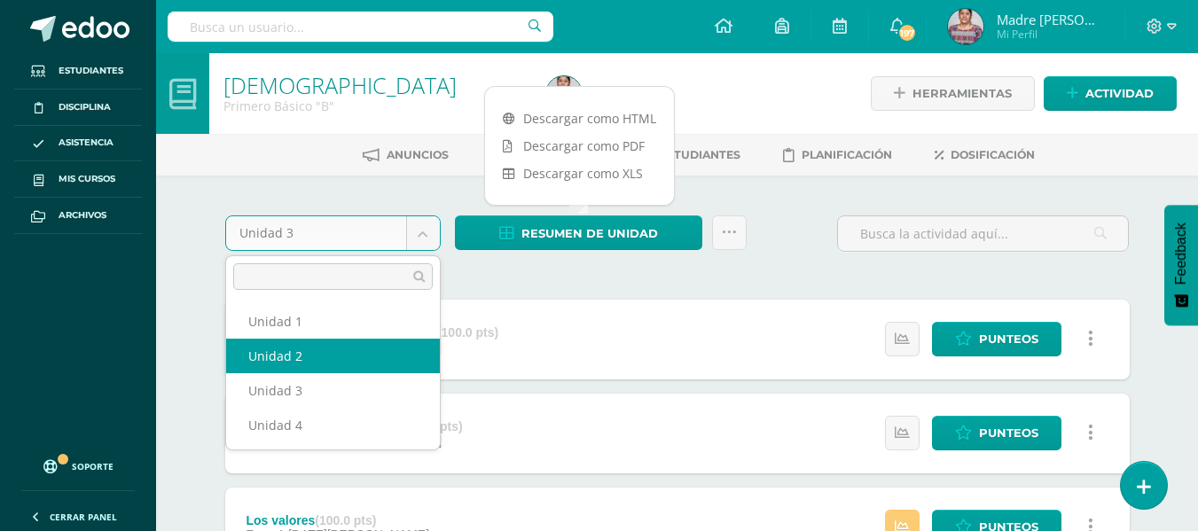
select select "Unidad 2"
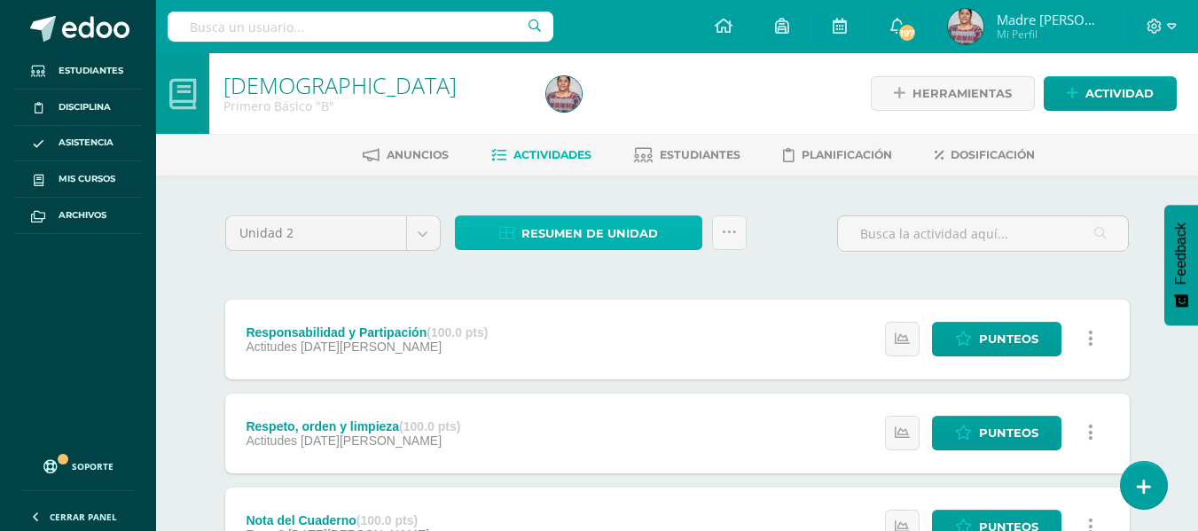
click at [532, 233] on span "Resumen de unidad" at bounding box center [589, 233] width 137 height 33
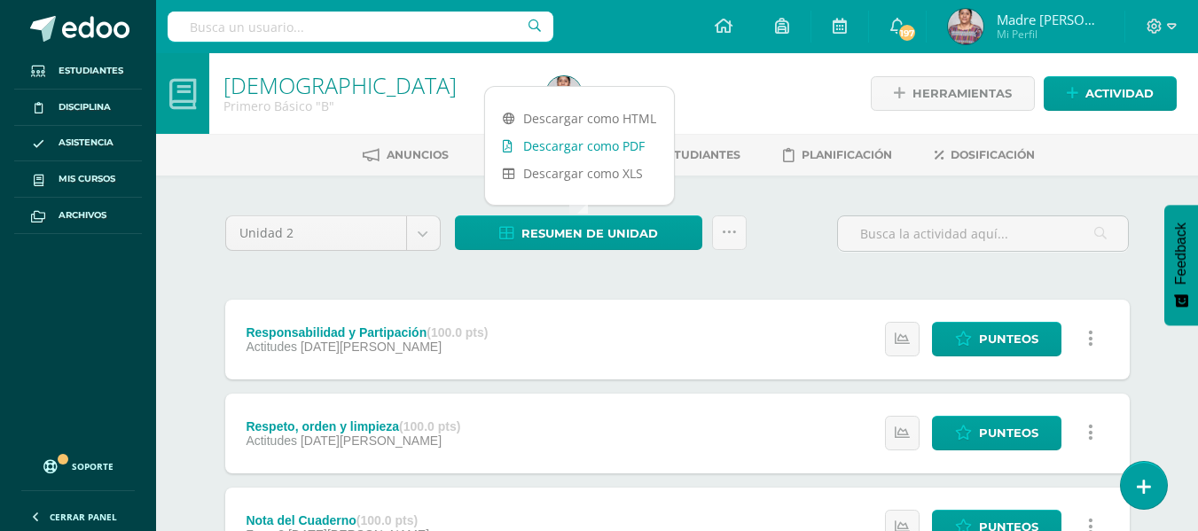
click at [529, 147] on link "Descargar como PDF" at bounding box center [579, 145] width 189 height 27
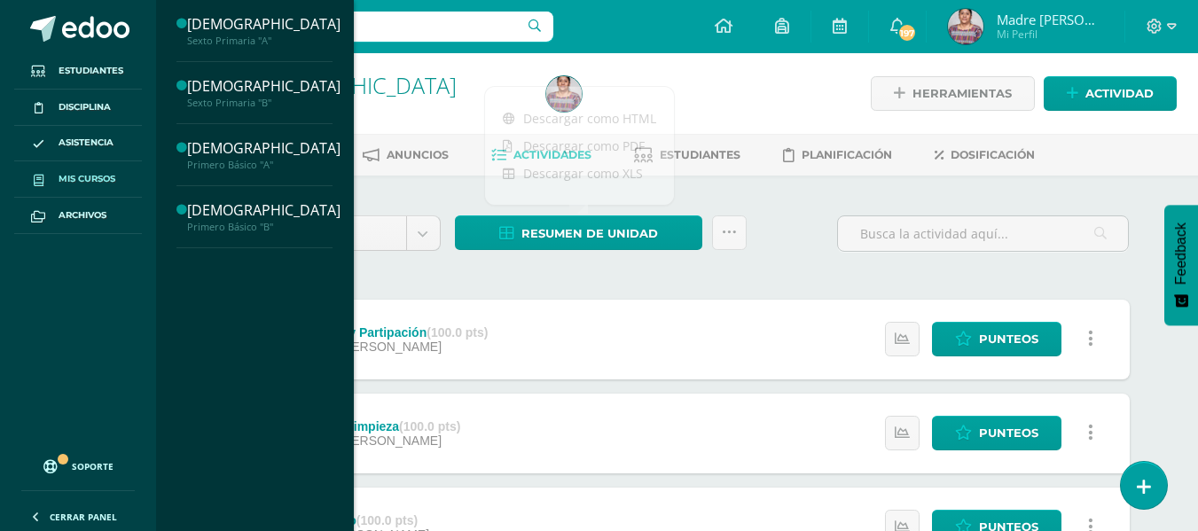
click at [67, 184] on span "Mis cursos" at bounding box center [87, 179] width 57 height 14
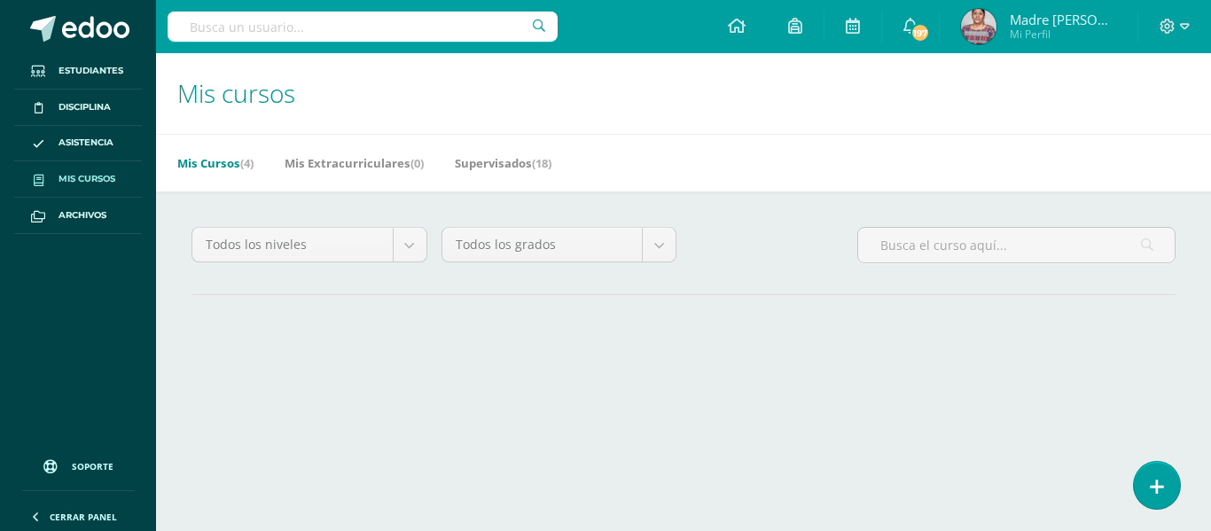
click at [262, 158] on div "Mis Cursos (4) Mis Extracurriculares (0) Supervisados (18)" at bounding box center [705, 163] width 1098 height 58
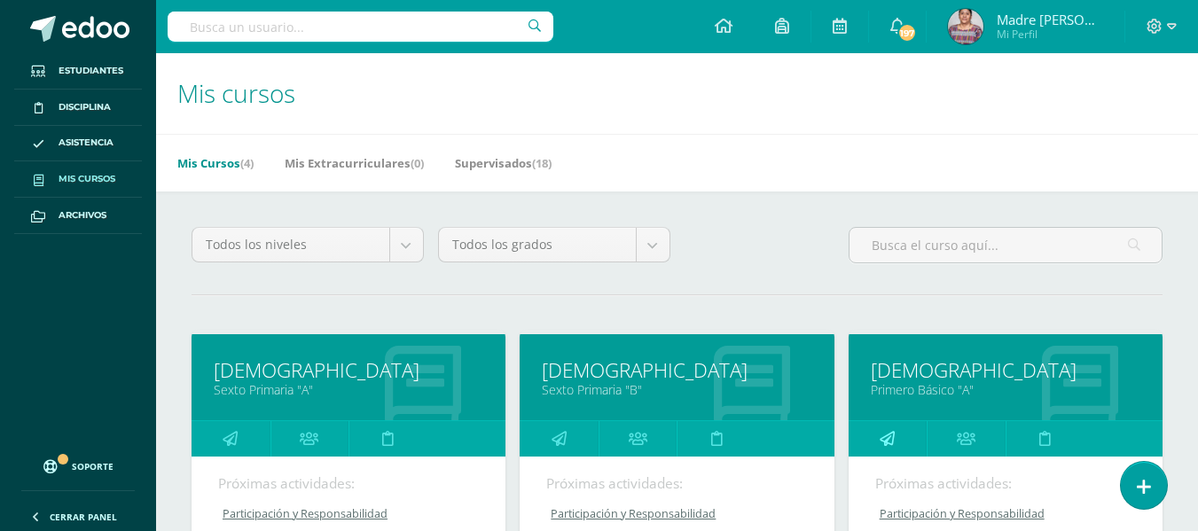
click at [888, 440] on icon at bounding box center [887, 438] width 15 height 35
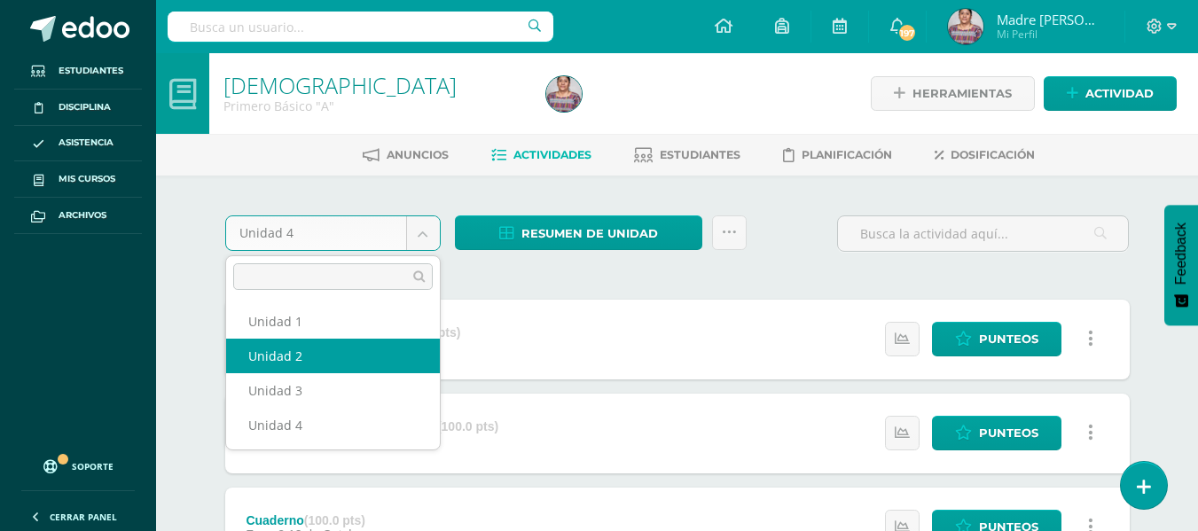
select select "Unidad 2"
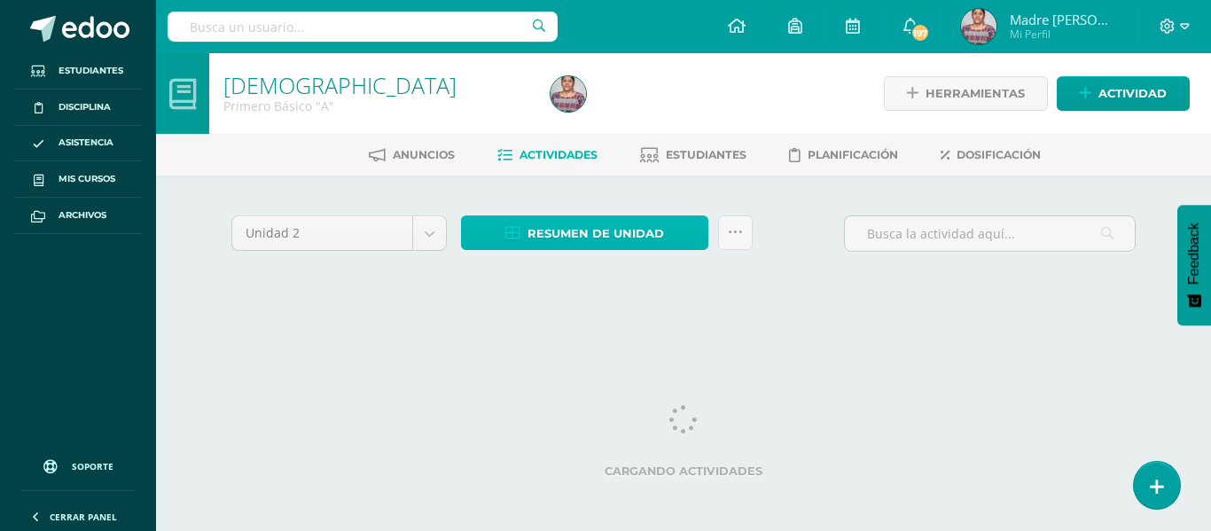
click at [579, 231] on span "Resumen de unidad" at bounding box center [596, 233] width 137 height 33
click at [576, 149] on span "Actividades" at bounding box center [559, 154] width 78 height 13
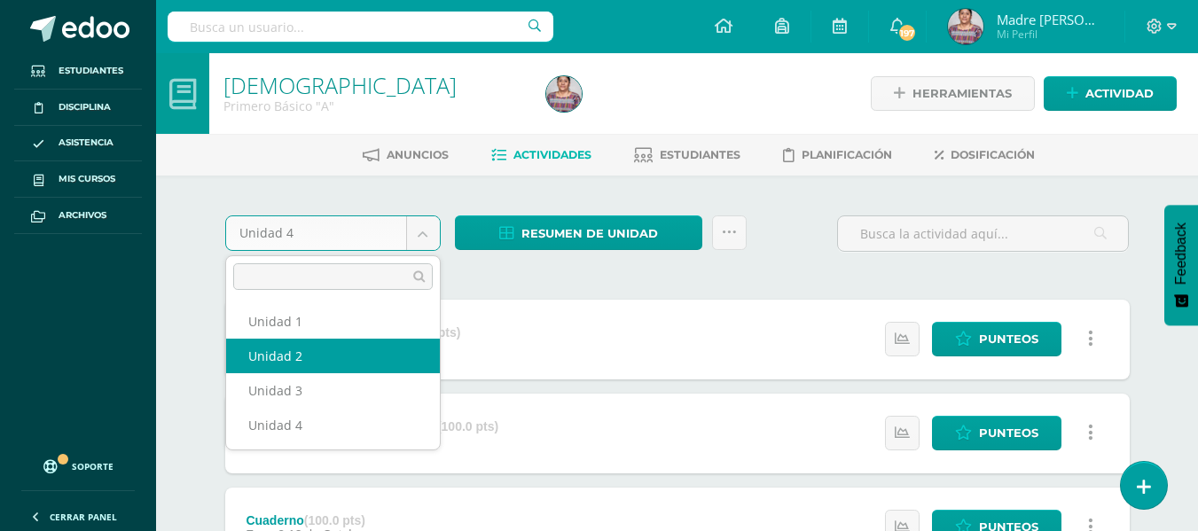
select select "Unidad 2"
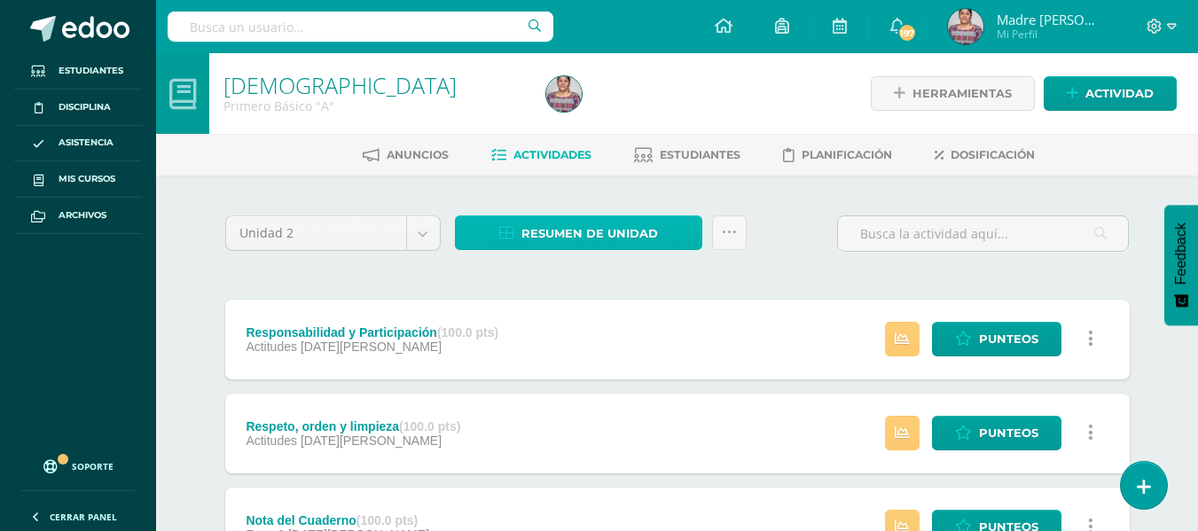
click at [557, 229] on span "Resumen de unidad" at bounding box center [589, 233] width 137 height 33
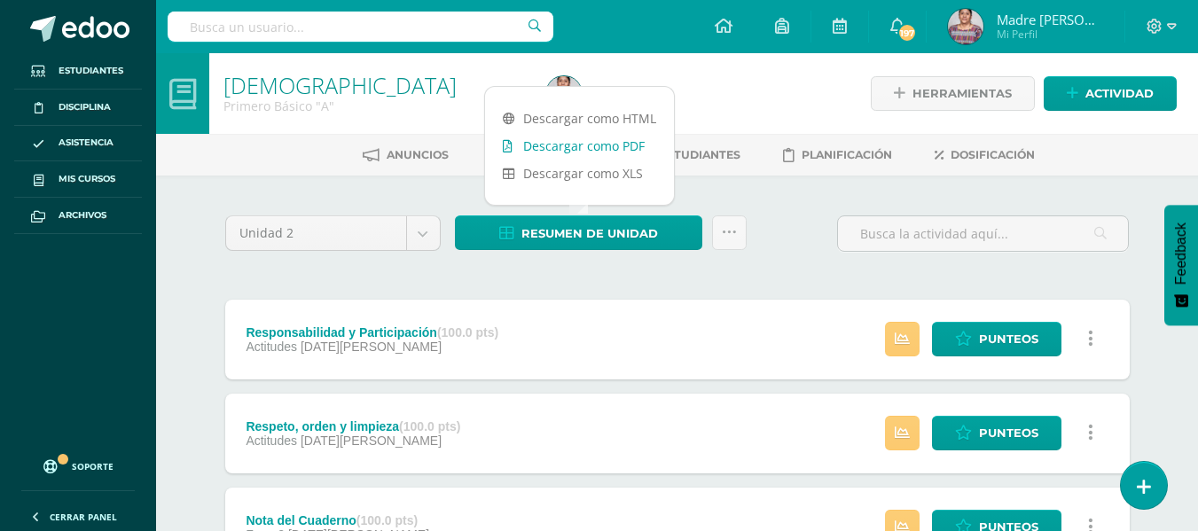
click at [549, 146] on link "Descargar como PDF" at bounding box center [579, 145] width 189 height 27
